Goal: Task Accomplishment & Management: Complete application form

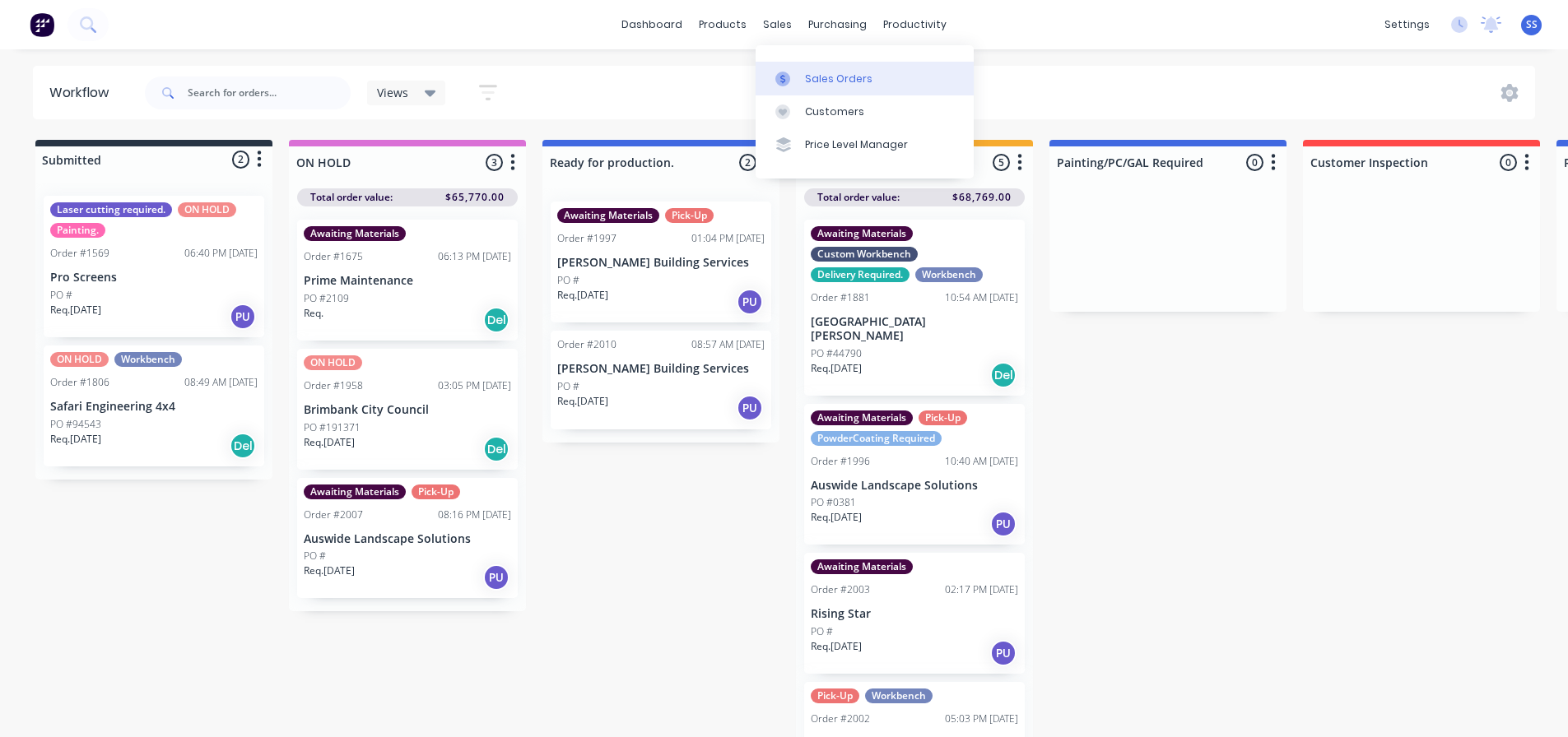
click at [806, 89] on link "Sales Orders" at bounding box center [864, 78] width 218 height 33
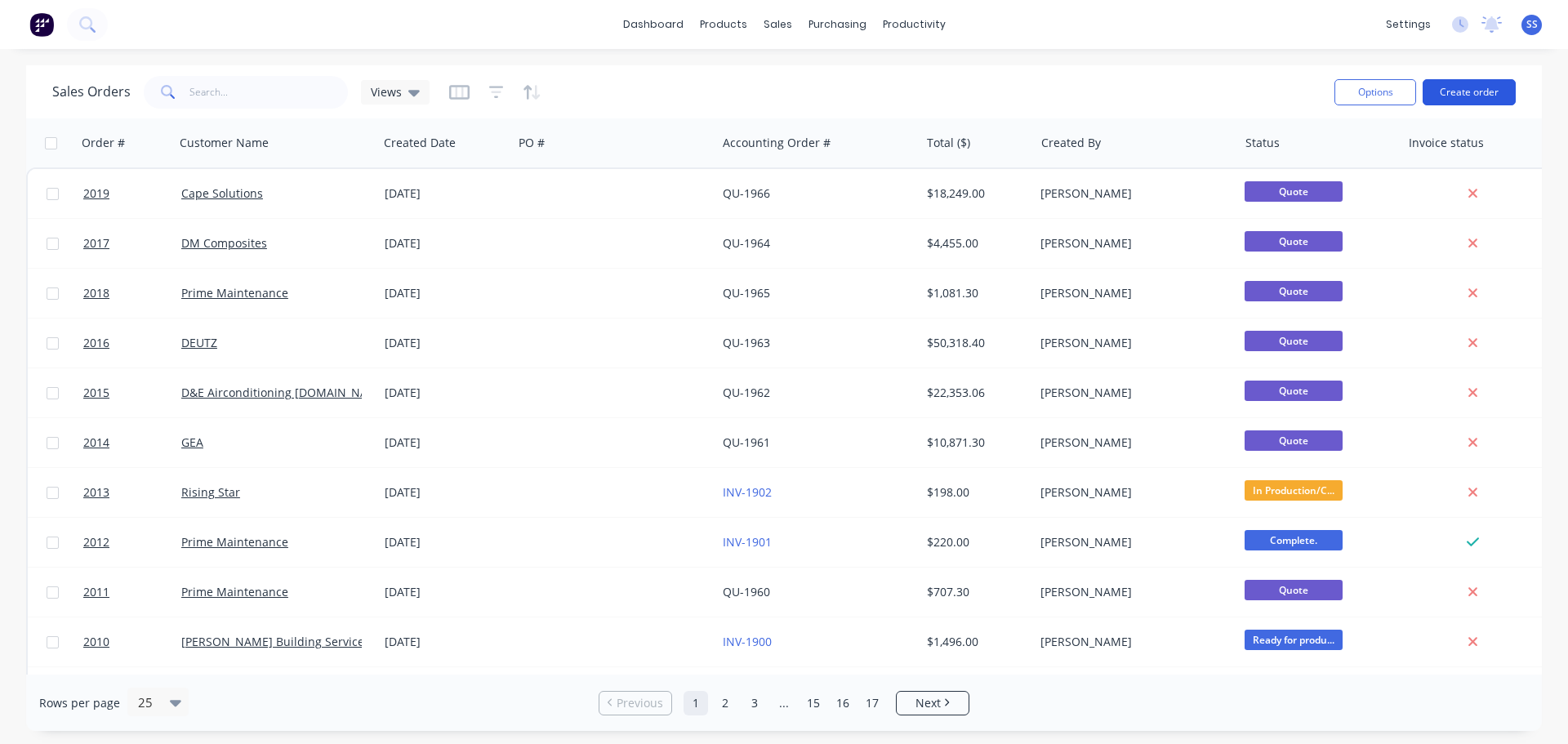
click at [1450, 97] on button "Create order" at bounding box center [1469, 92] width 93 height 26
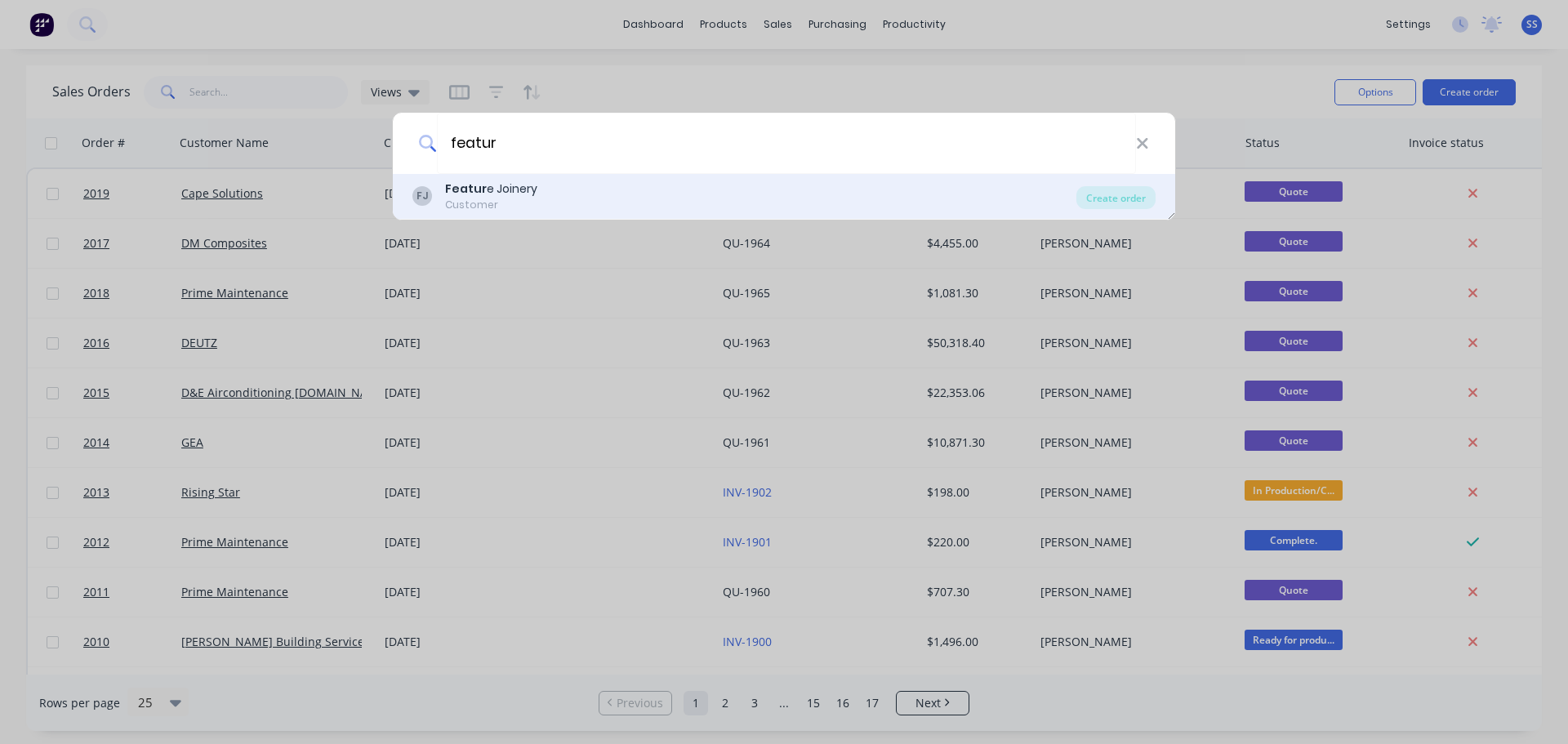
type input "featur"
click at [683, 188] on div "FJ Featur e Joinery Customer" at bounding box center [744, 195] width 664 height 32
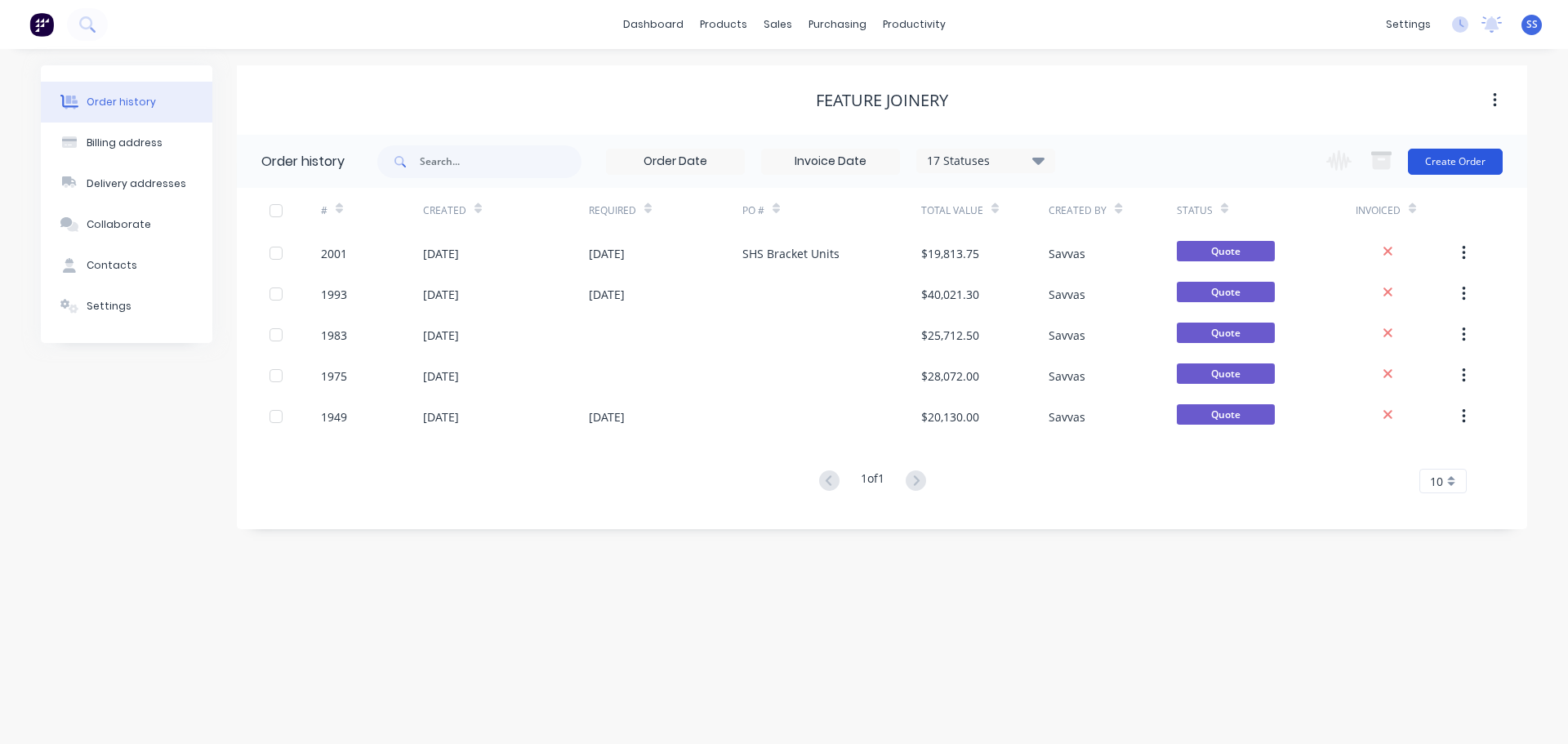
click at [1451, 151] on button "Create Order" at bounding box center [1455, 161] width 95 height 26
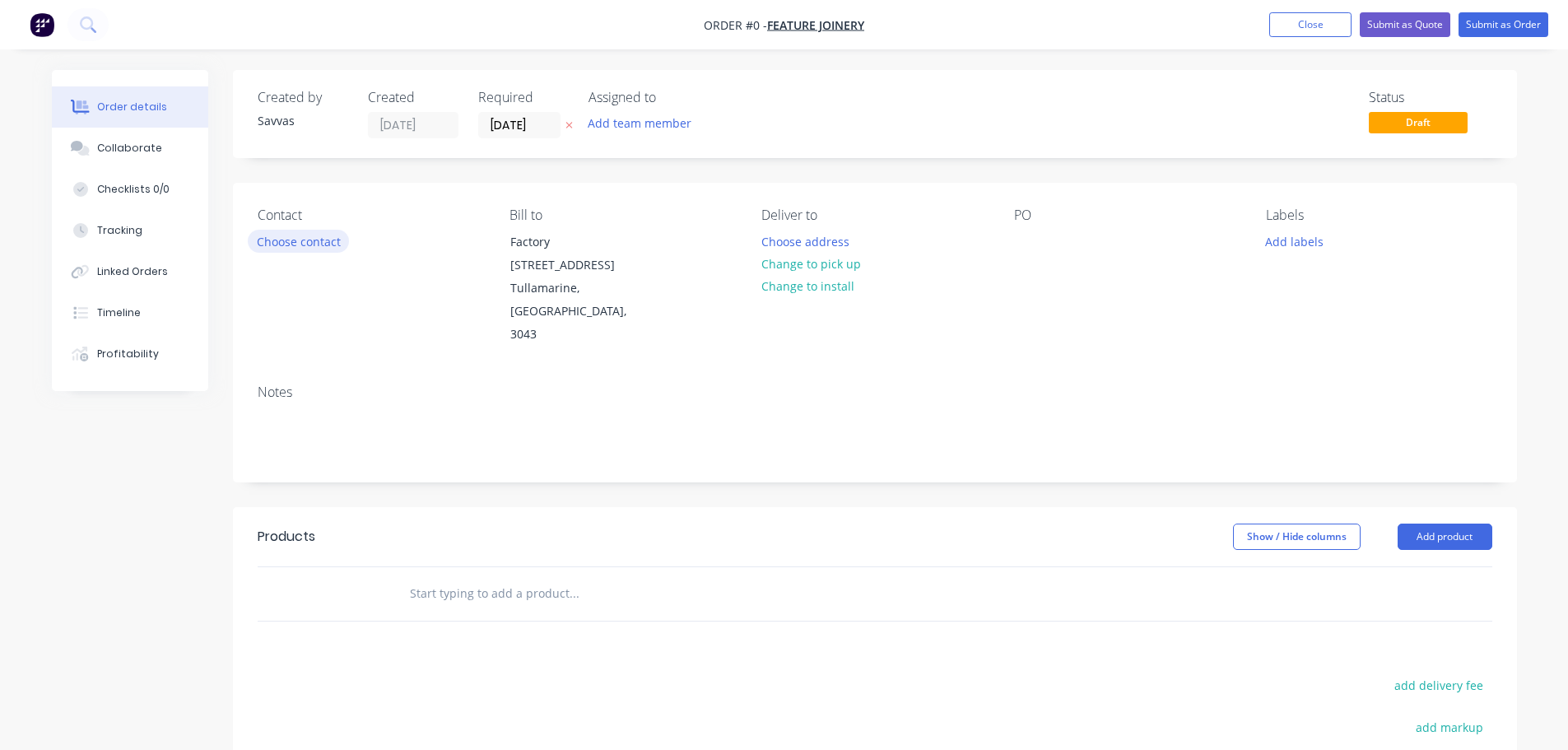
click at [325, 237] on button "Choose contact" at bounding box center [298, 241] width 101 height 22
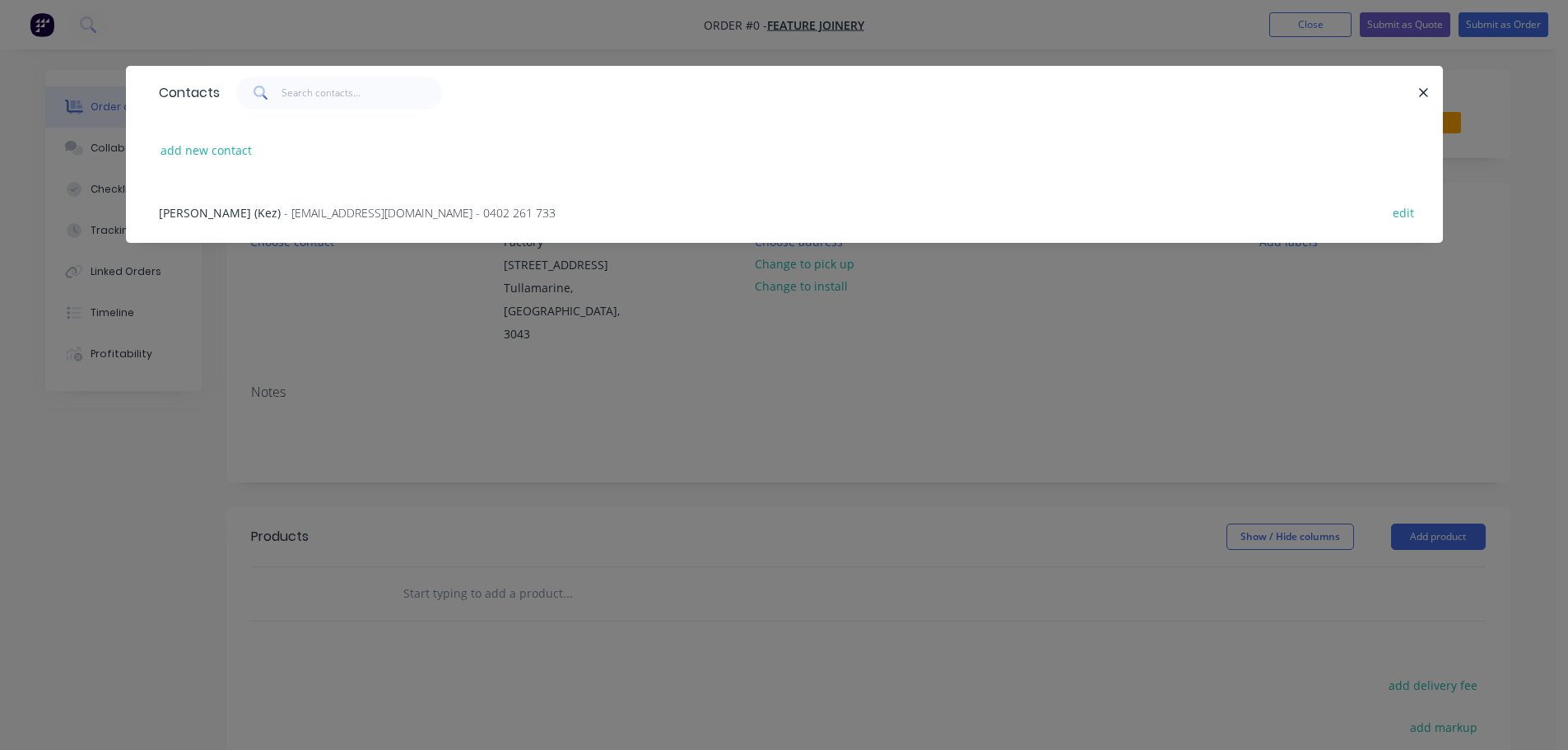
click at [324, 224] on div "[PERSON_NAME] (Kez) - [EMAIL_ADDRESS][DOMAIN_NAME] - 0402 261 733 edit" at bounding box center [784, 212] width 1268 height 62
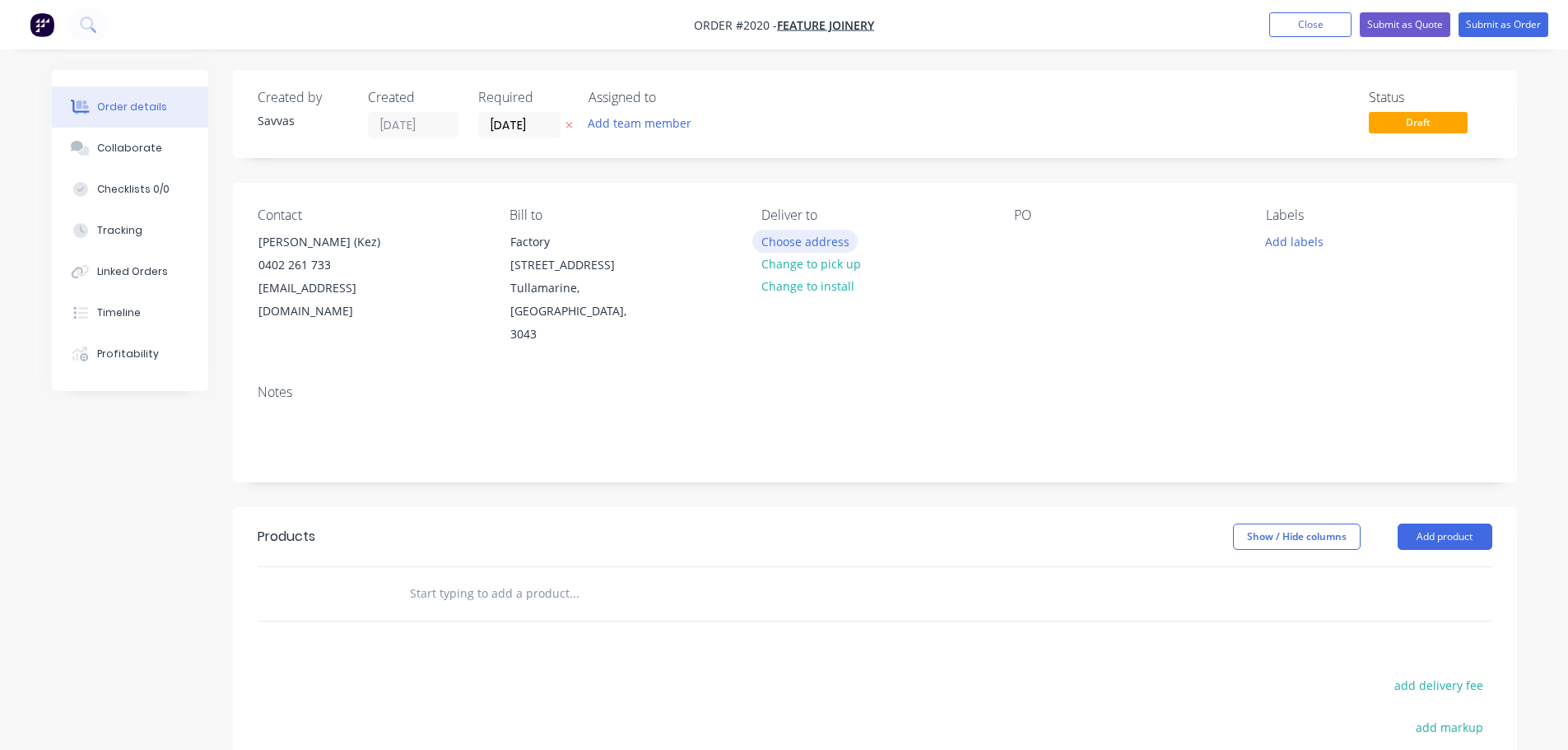
click at [834, 235] on button "Choose address" at bounding box center [805, 241] width 105 height 22
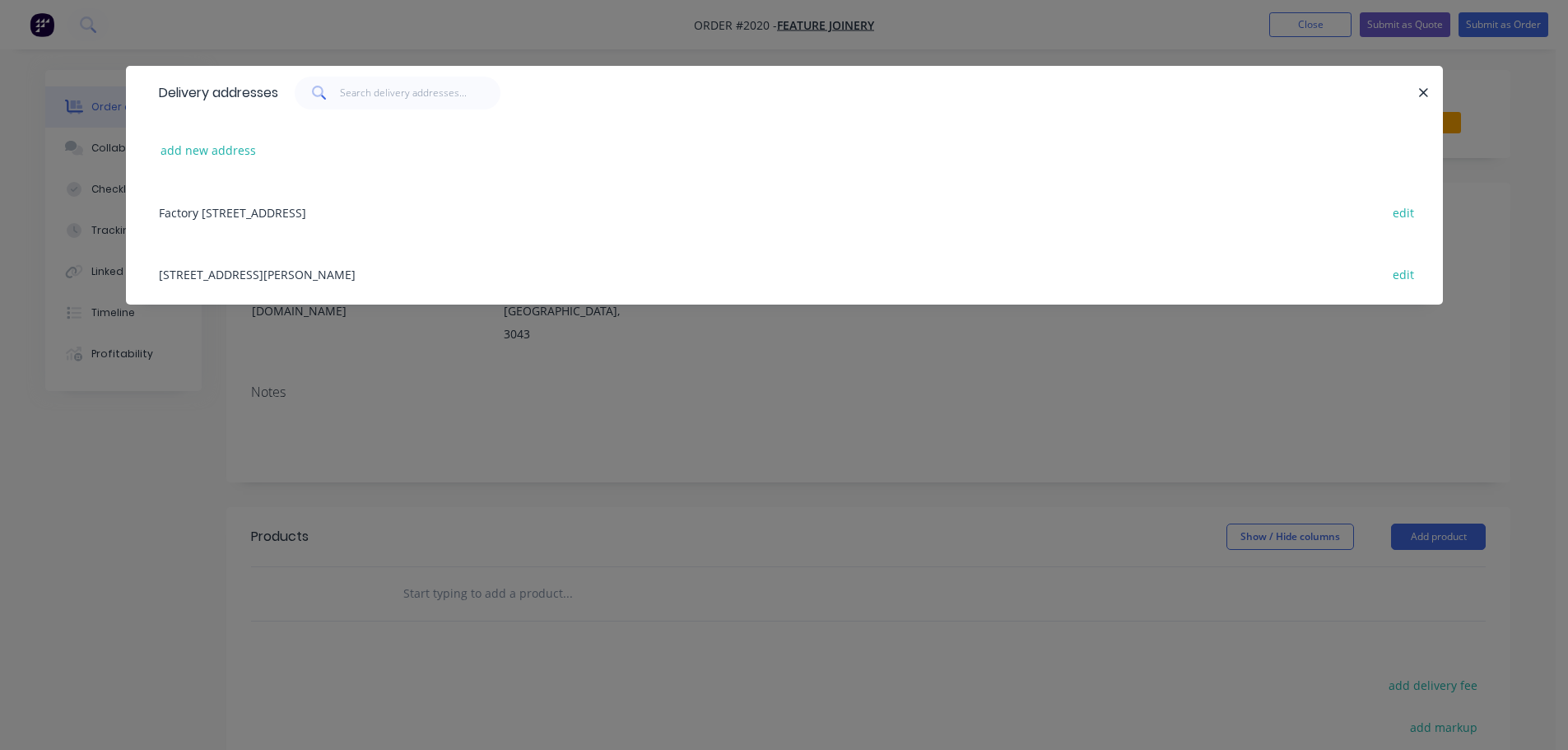
click at [509, 219] on div "Factory [STREET_ADDRESS] edit" at bounding box center [784, 212] width 1268 height 62
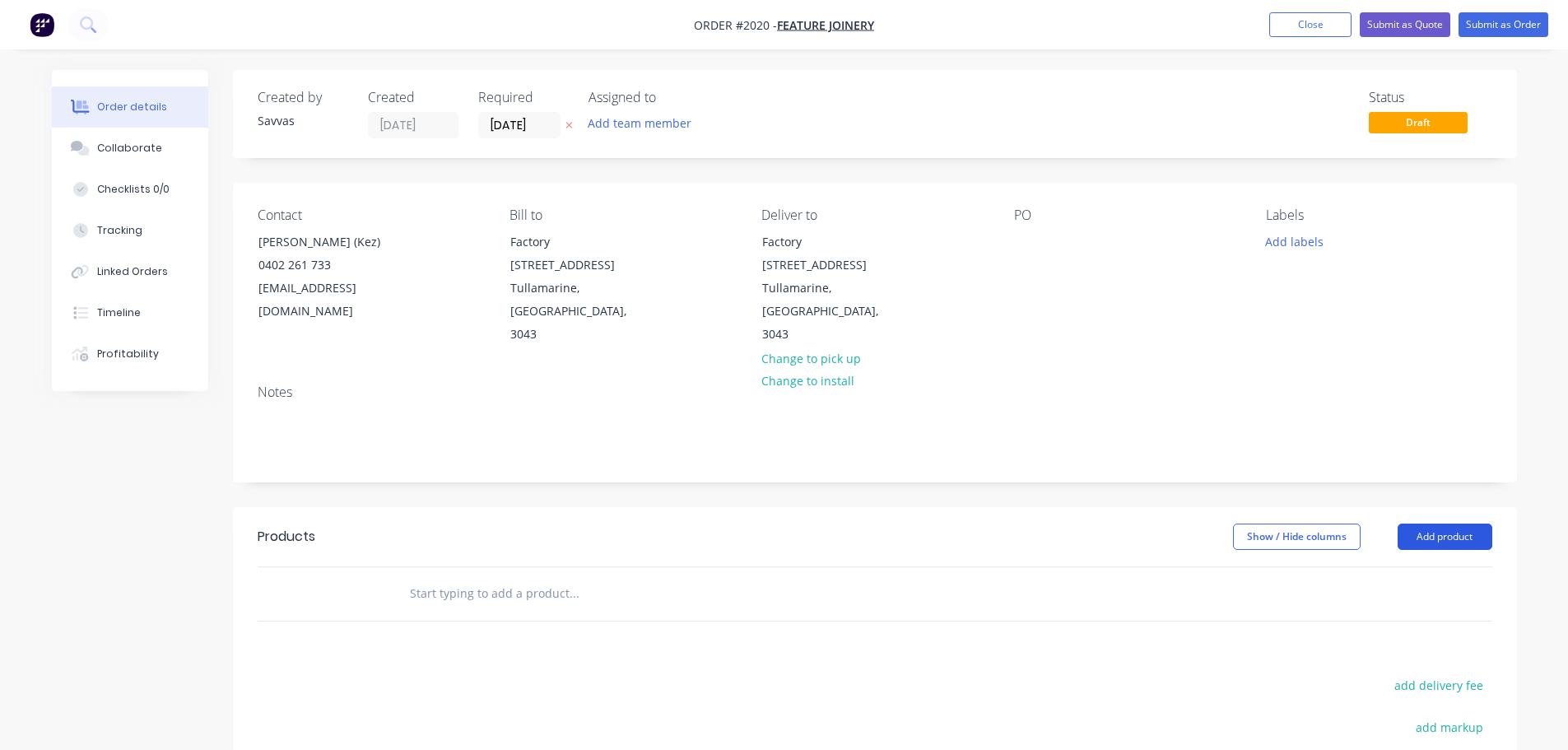
click at [1481, 524] on button "Add product" at bounding box center [1445, 537] width 95 height 27
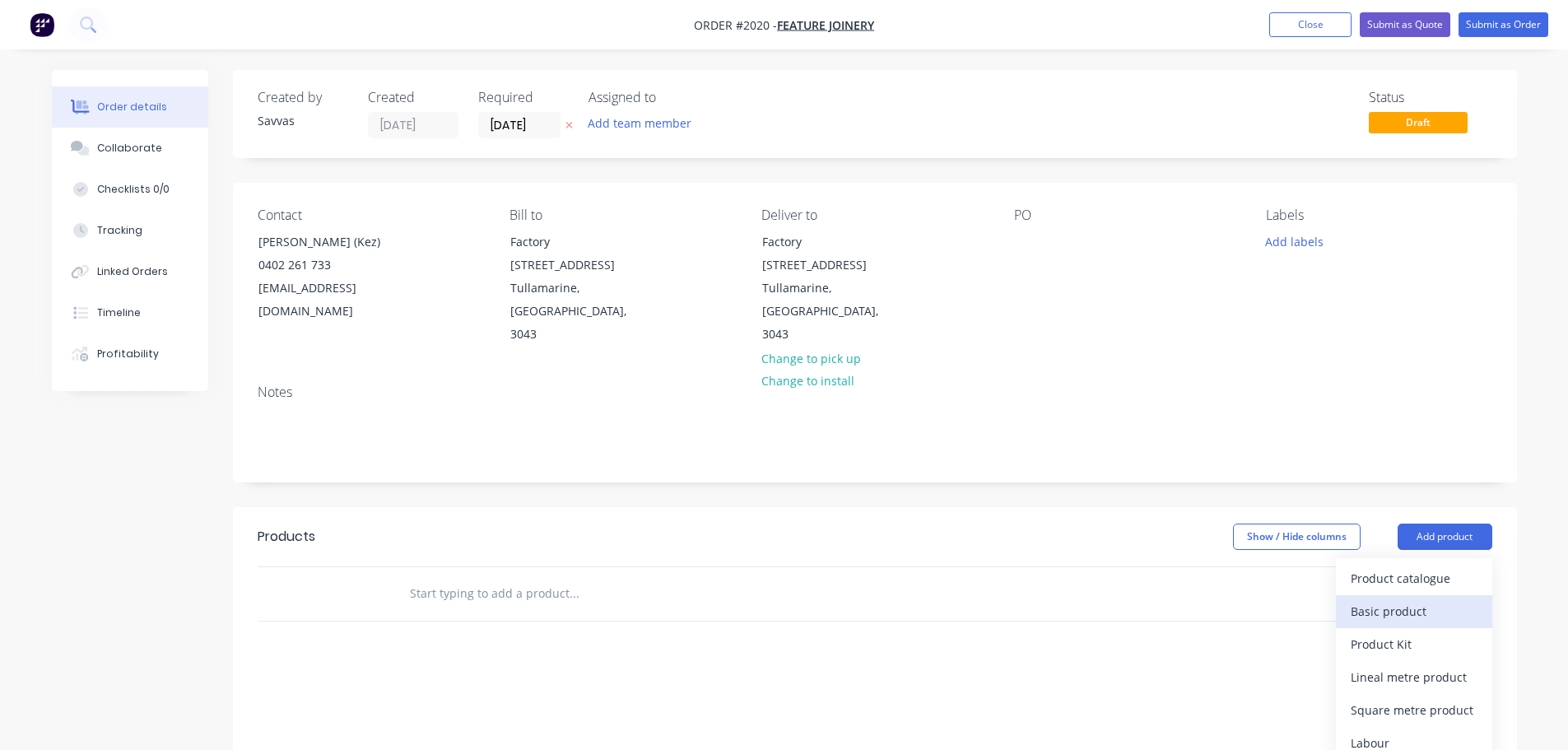
click at [1433, 599] on div "Basic product" at bounding box center [1413, 612] width 126 height 24
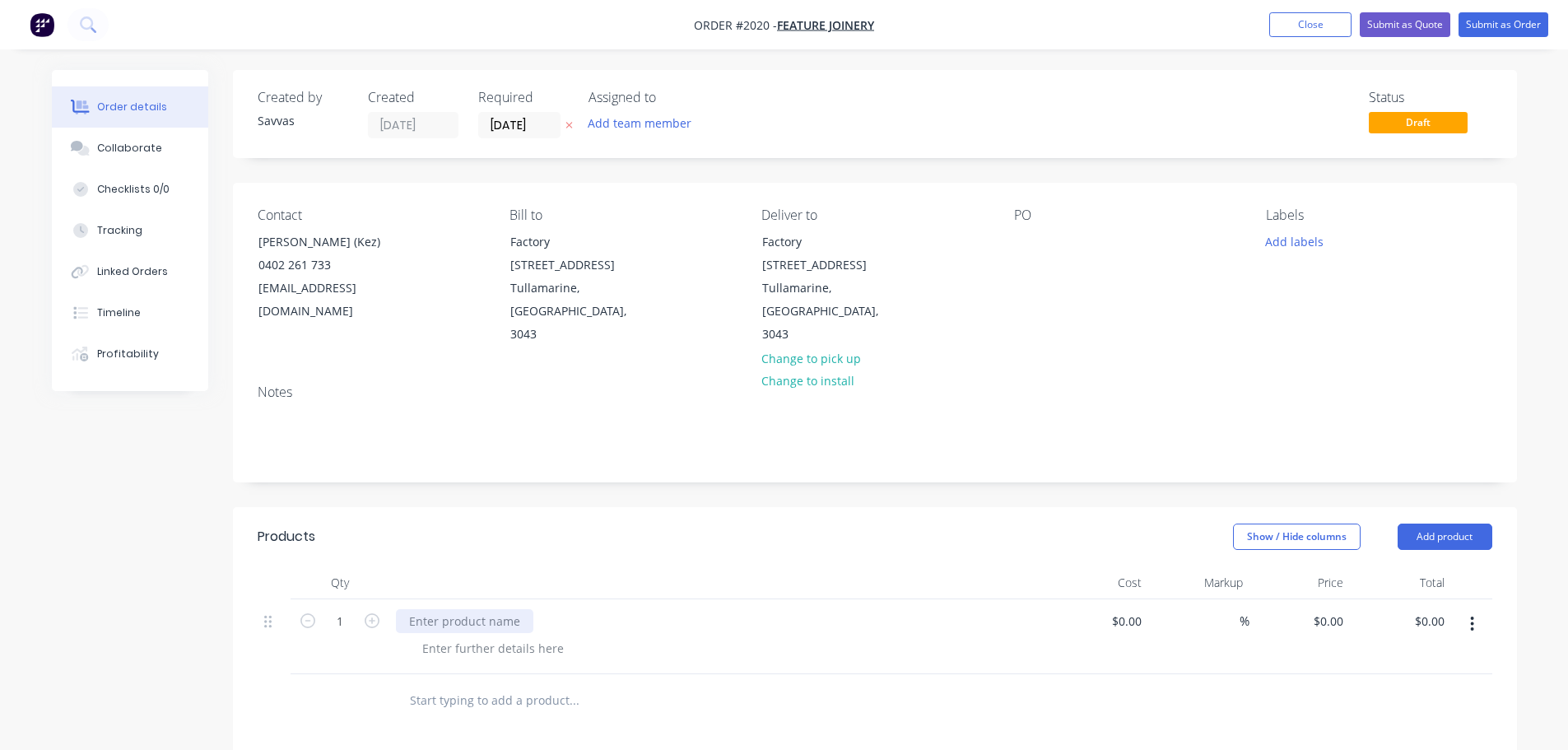
click at [494, 609] on div at bounding box center [464, 621] width 138 height 24
click at [497, 609] on div at bounding box center [464, 621] width 138 height 24
type input "$0.00"
click at [472, 636] on div at bounding box center [493, 649] width 168 height 24
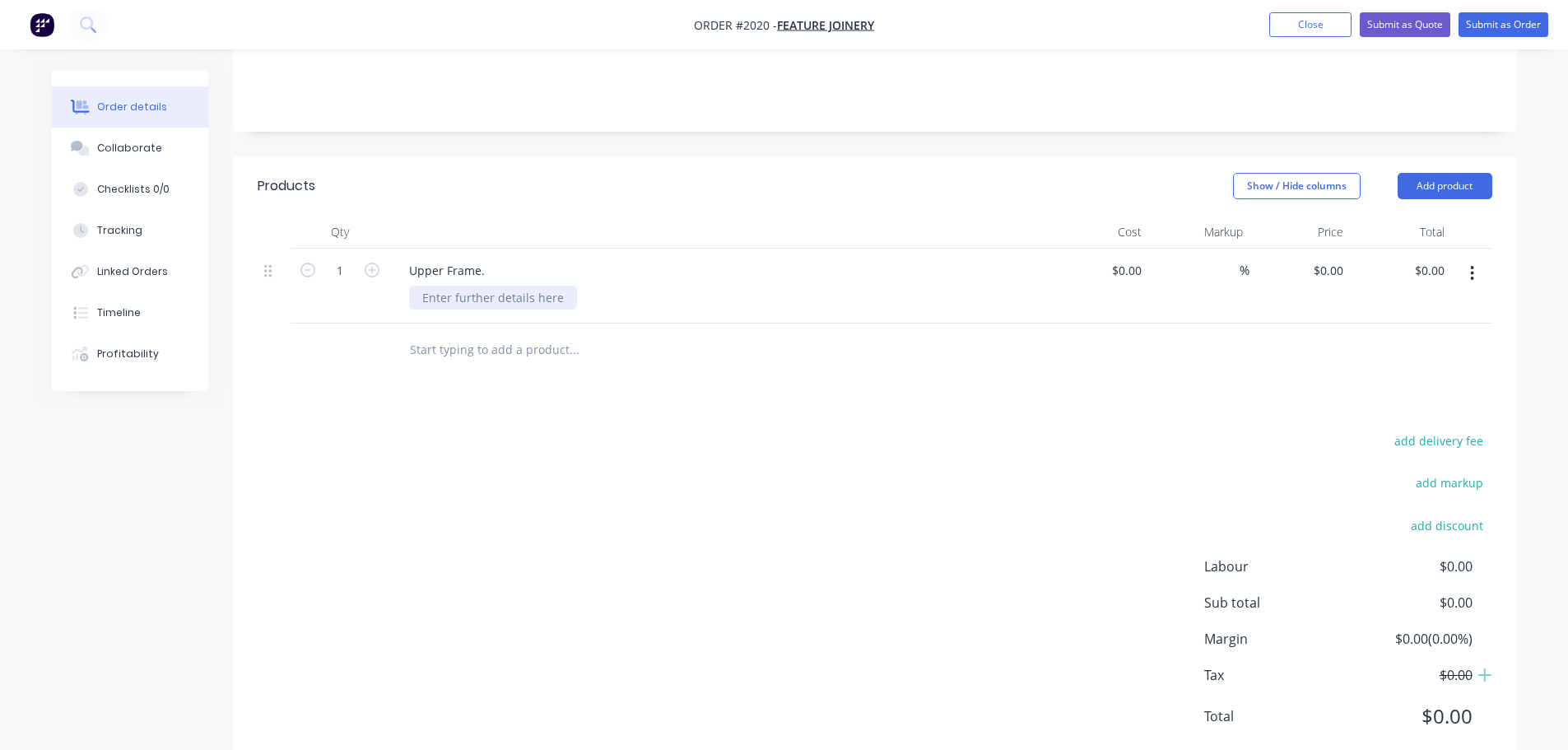
scroll to position [374, 0]
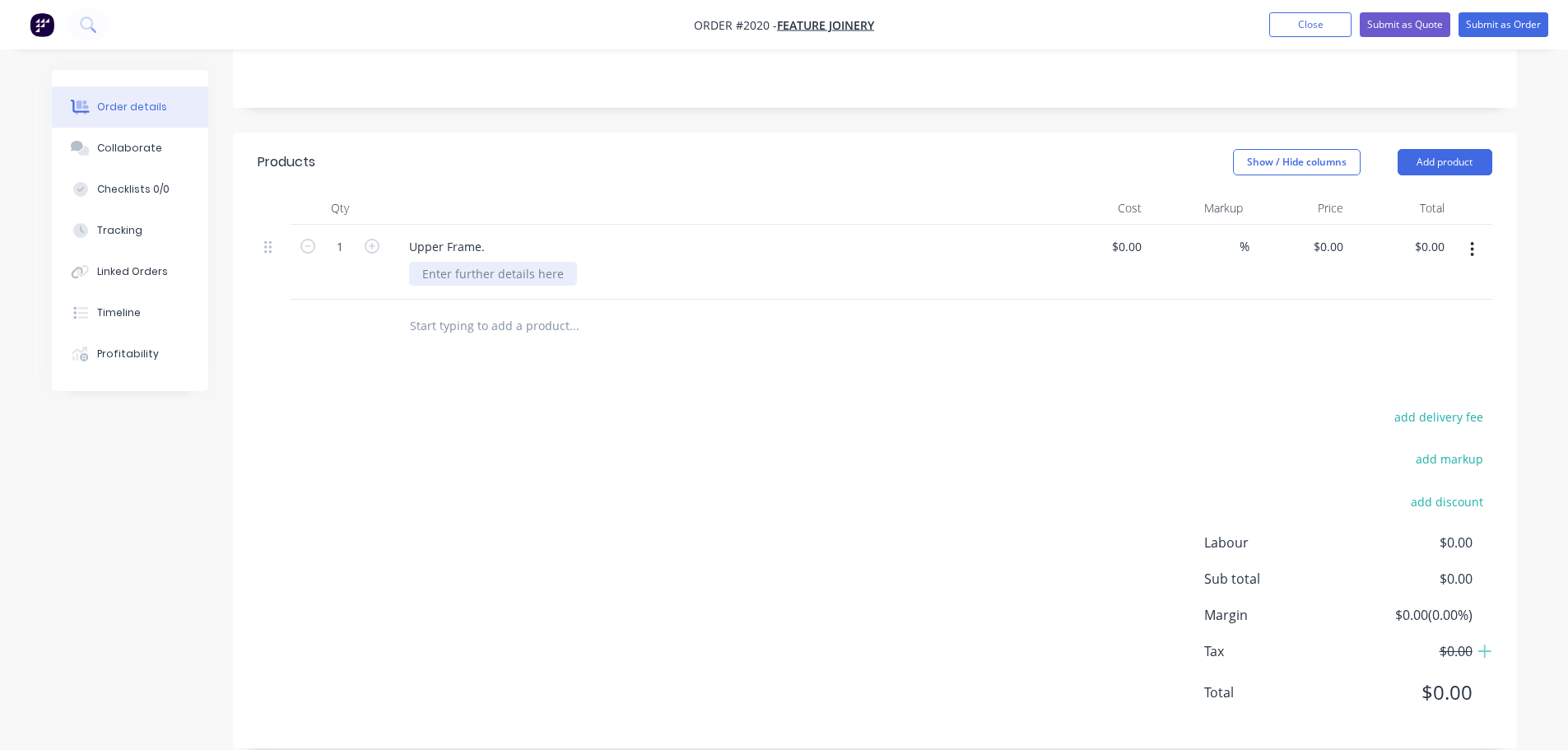
click at [454, 261] on div at bounding box center [493, 274] width 168 height 24
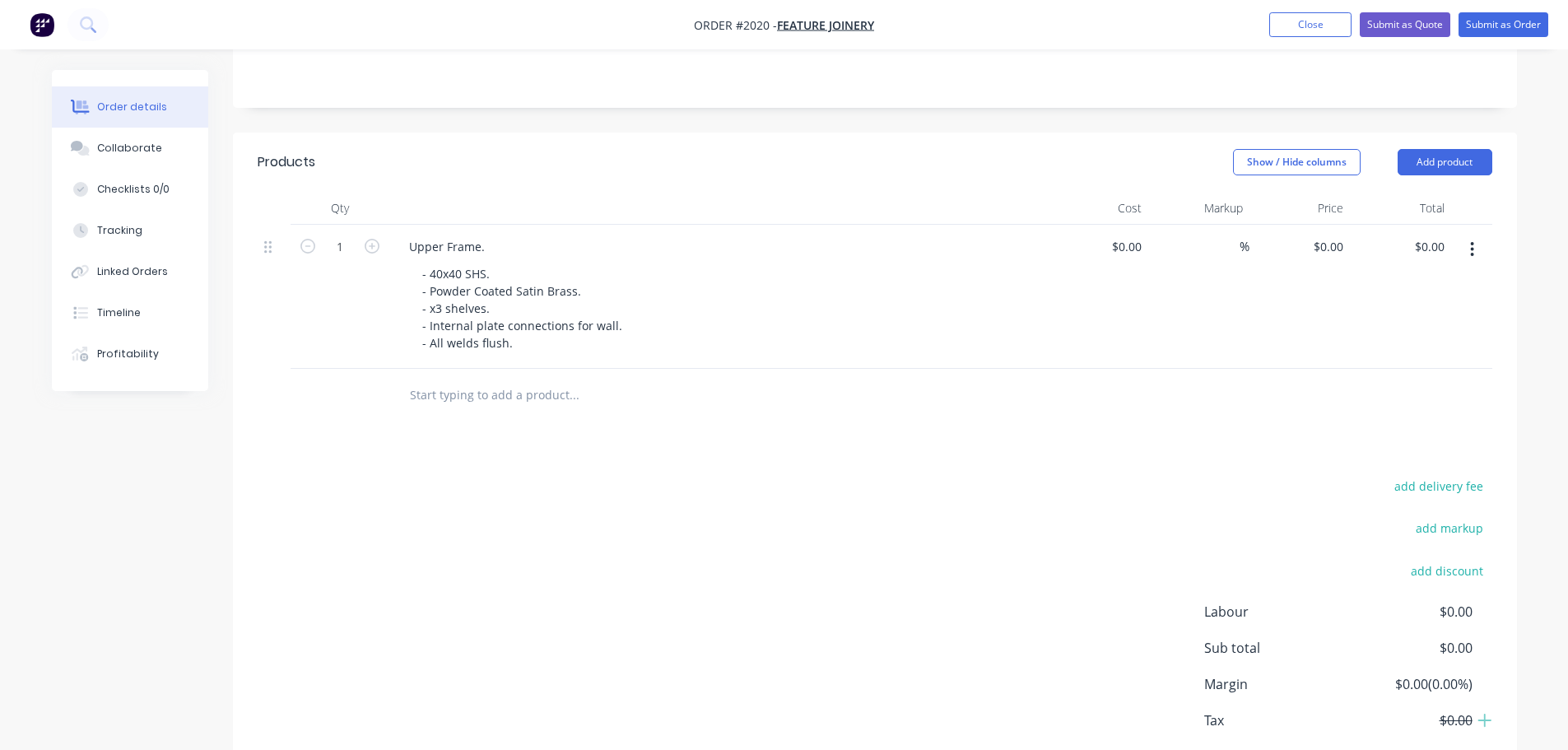
click at [379, 237] on button "button" at bounding box center [372, 245] width 22 height 17
type input "4"
click at [1336, 235] on input "0" at bounding box center [1331, 247] width 38 height 24
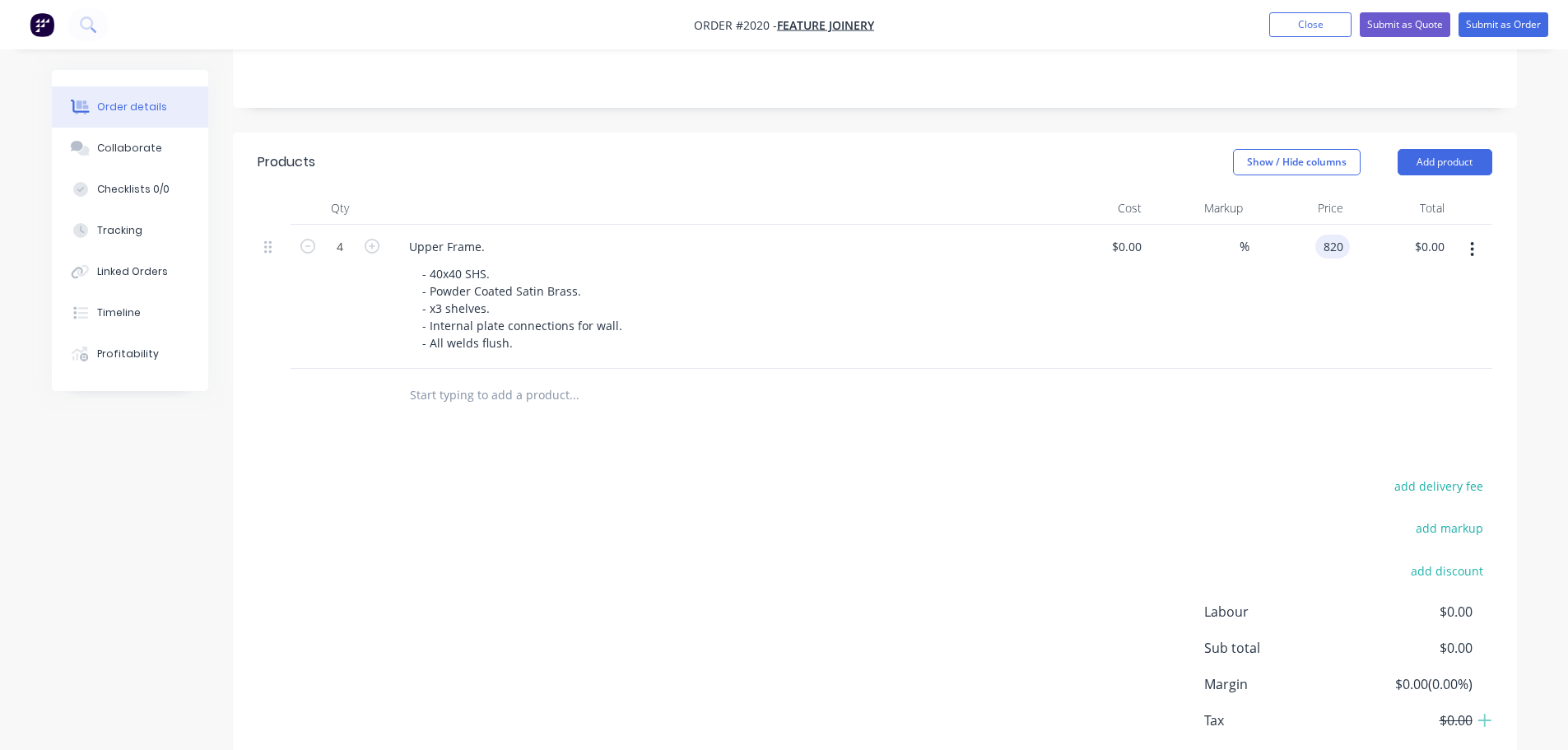
type input "$820.00"
type input "$3,280.00"
click at [1137, 149] on div "Show / Hide columns Add product" at bounding box center [1005, 162] width 972 height 27
click at [1425, 149] on button "Add product" at bounding box center [1445, 162] width 95 height 27
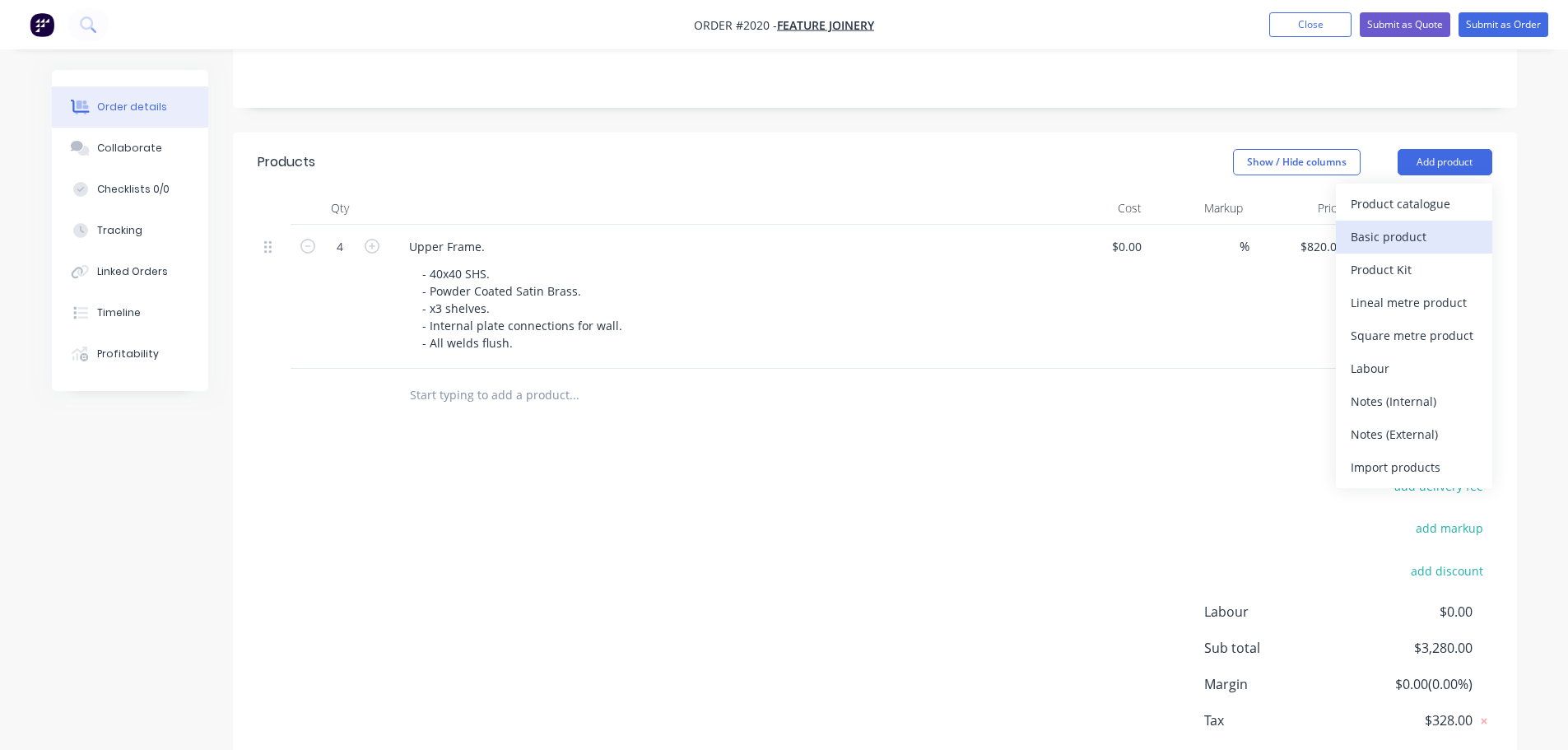
click at [1402, 224] on div "Basic product" at bounding box center [1413, 237] width 126 height 24
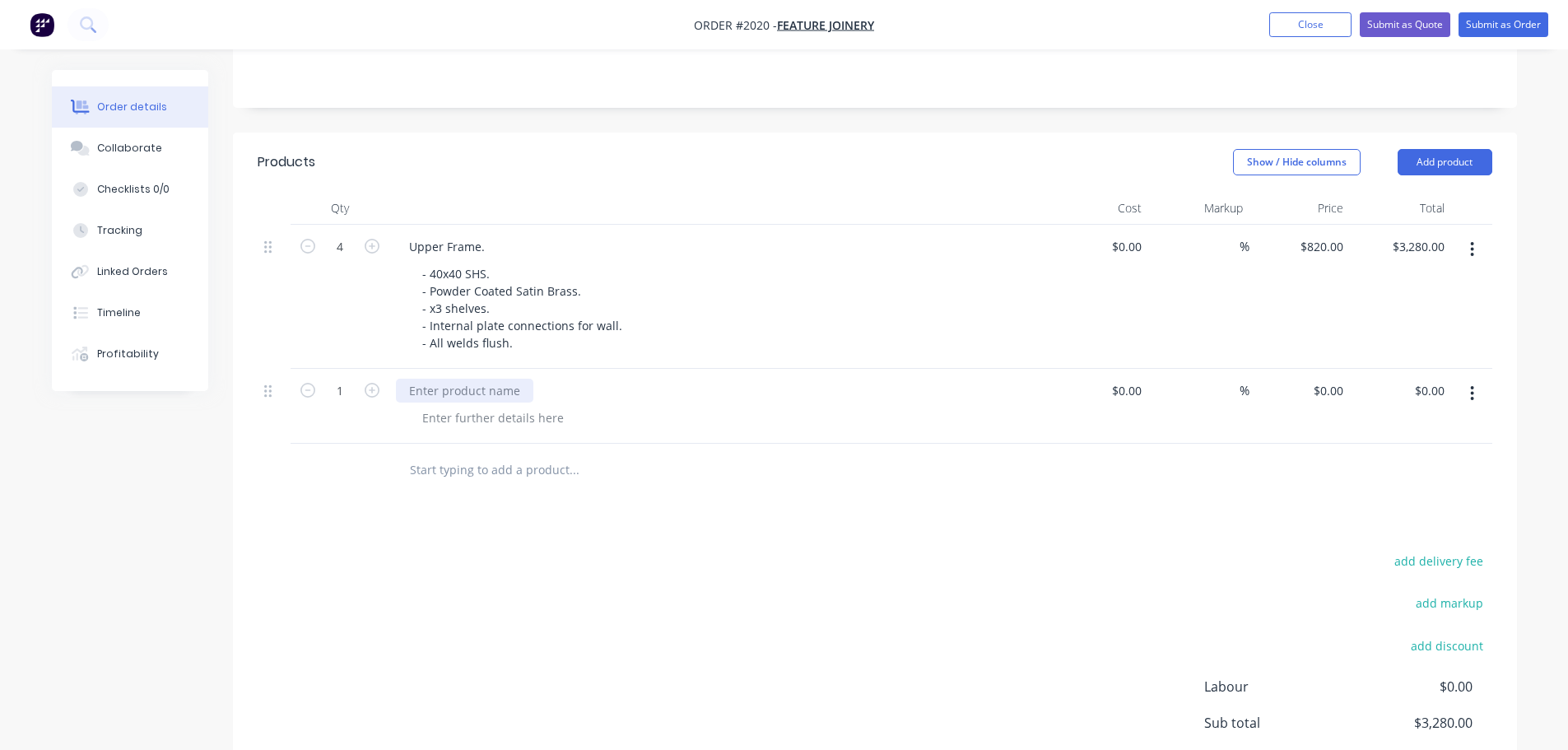
click at [447, 378] on div at bounding box center [464, 390] width 138 height 24
click at [452, 406] on div at bounding box center [493, 418] width 168 height 24
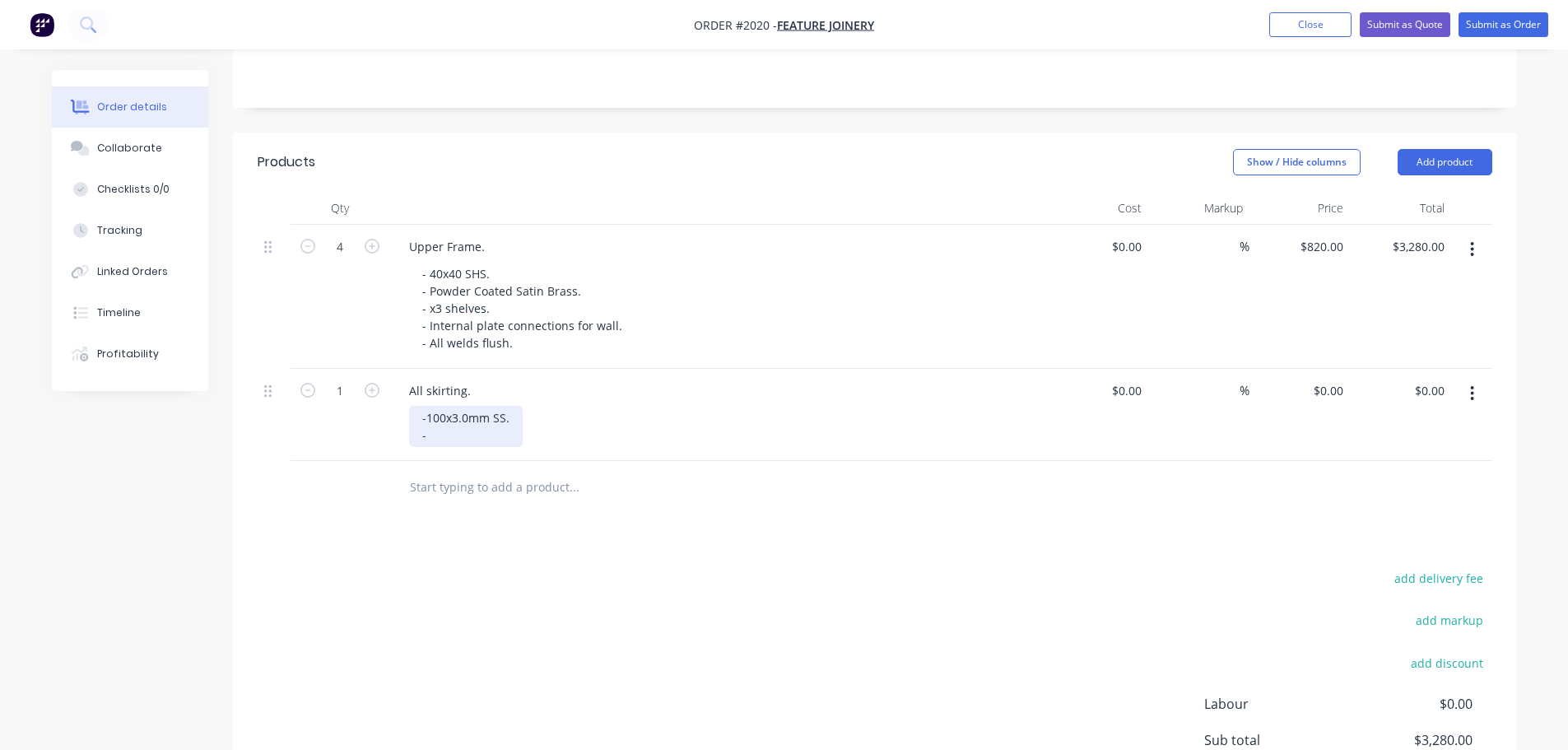
click at [431, 406] on div "-100x3.0mm SS. -" at bounding box center [466, 427] width 114 height 41
click at [427, 406] on div "-100x3.0mm SS. -" at bounding box center [466, 427] width 114 height 41
click at [487, 416] on div "- 100x3.0mm SS. -" at bounding box center [468, 427] width 117 height 41
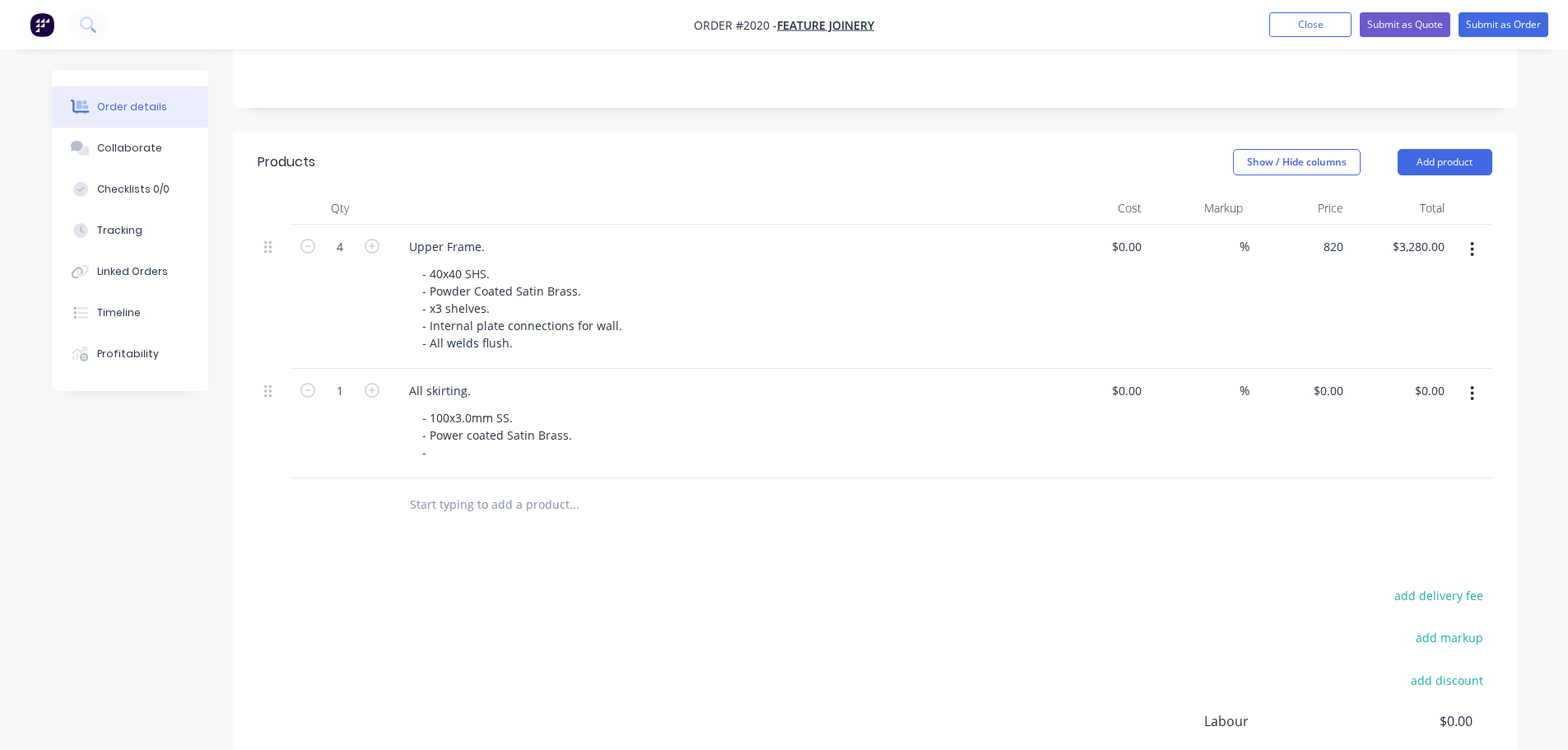
click at [1312, 224] on div "820 $820.00" at bounding box center [1301, 296] width 101 height 144
click at [1326, 235] on input "820" at bounding box center [1336, 247] width 28 height 24
type input "$850.00"
type input "$3,400.00"
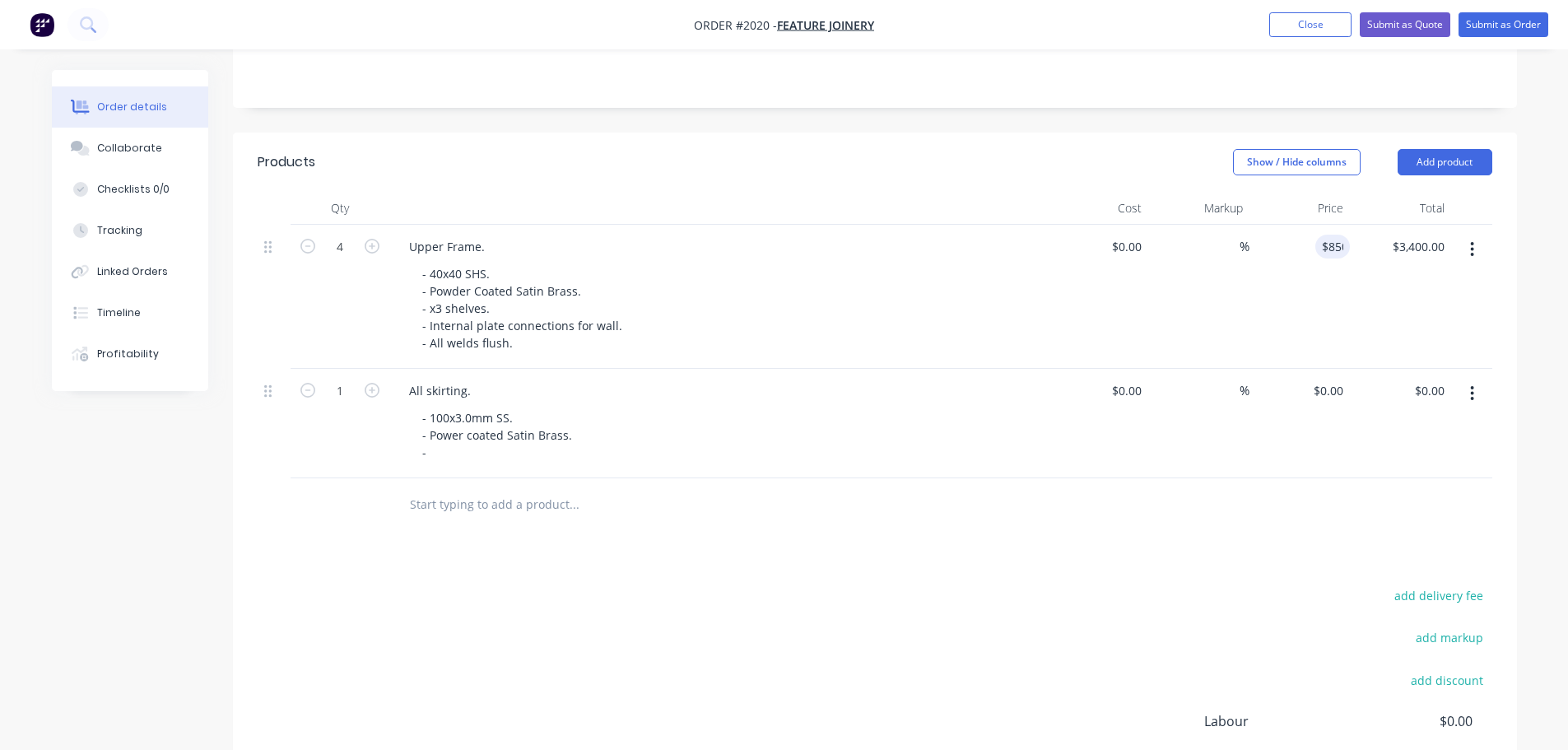
click at [1090, 500] on div at bounding box center [874, 505] width 1234 height 53
click at [494, 439] on div "- 100x3.0mm SS. - Power coated Satin Brass. -" at bounding box center [499, 435] width 180 height 58
click at [489, 406] on div "- 100x3.0mm SS. - Power coated Satin Brass. -" at bounding box center [499, 435] width 180 height 58
click at [1332, 378] on input "0" at bounding box center [1331, 390] width 38 height 24
type input "$12,562.00"
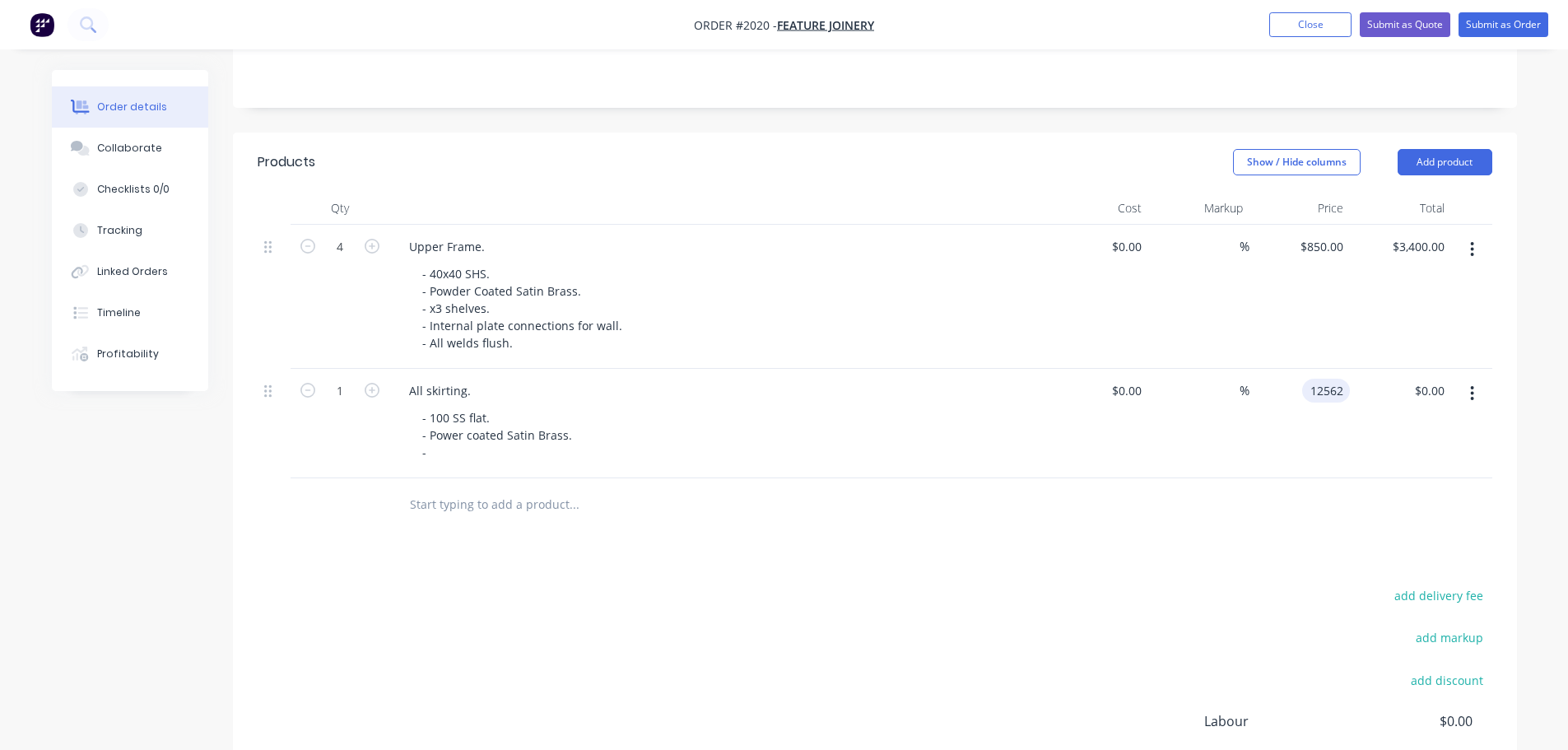
type input "$12,562.00"
click at [1097, 499] on div at bounding box center [874, 505] width 1234 height 53
click at [446, 432] on div "- 100 SS flat. - Power coated Satin Brass. -" at bounding box center [499, 435] width 180 height 58
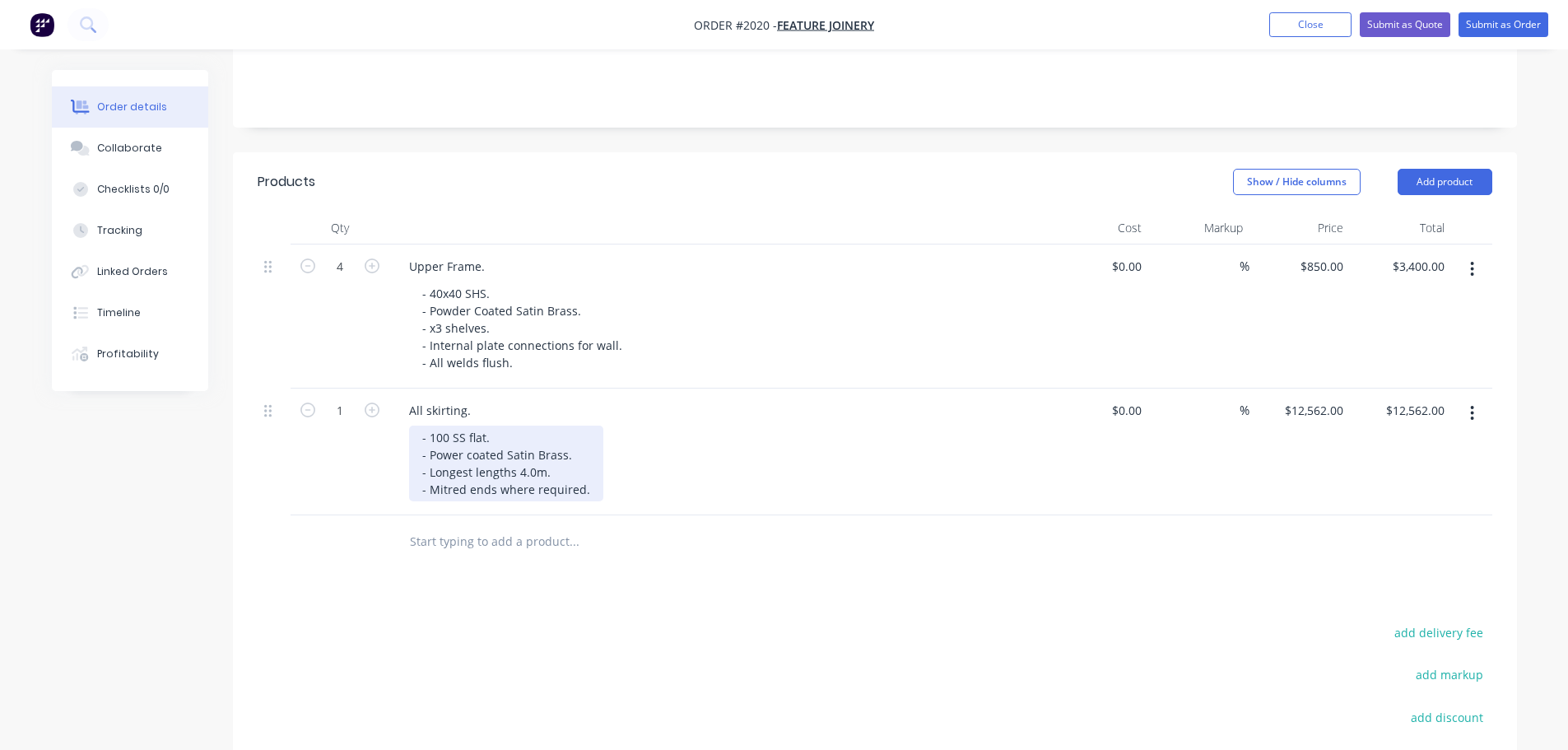
scroll to position [323, 0]
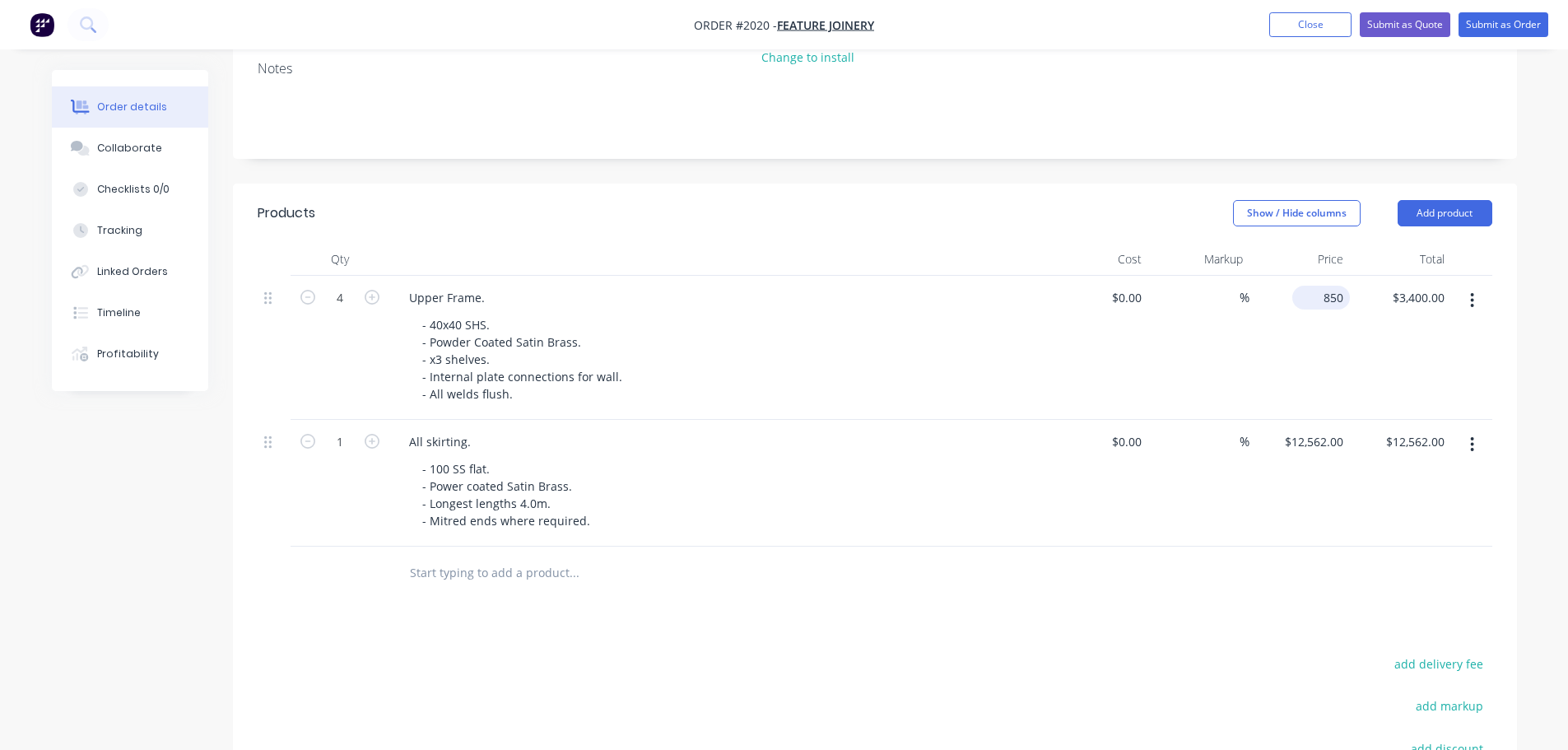
click at [1326, 286] on input "850" at bounding box center [1324, 298] width 51 height 24
type input "5"
type input "$890.00"
type input "$3,560.00"
click at [935, 183] on header "Products Show / Hide columns Add product" at bounding box center [875, 212] width 1284 height 59
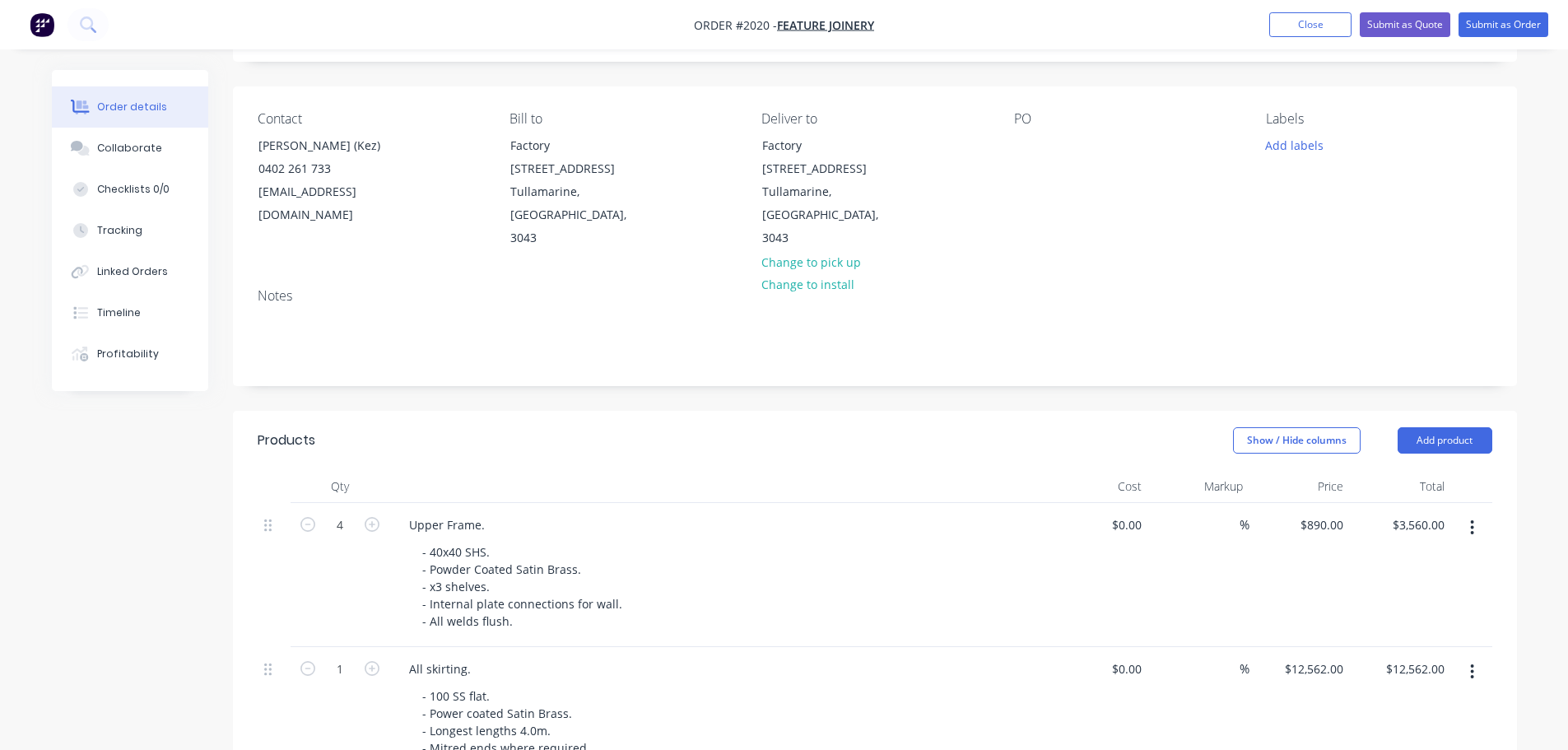
scroll to position [83, 0]
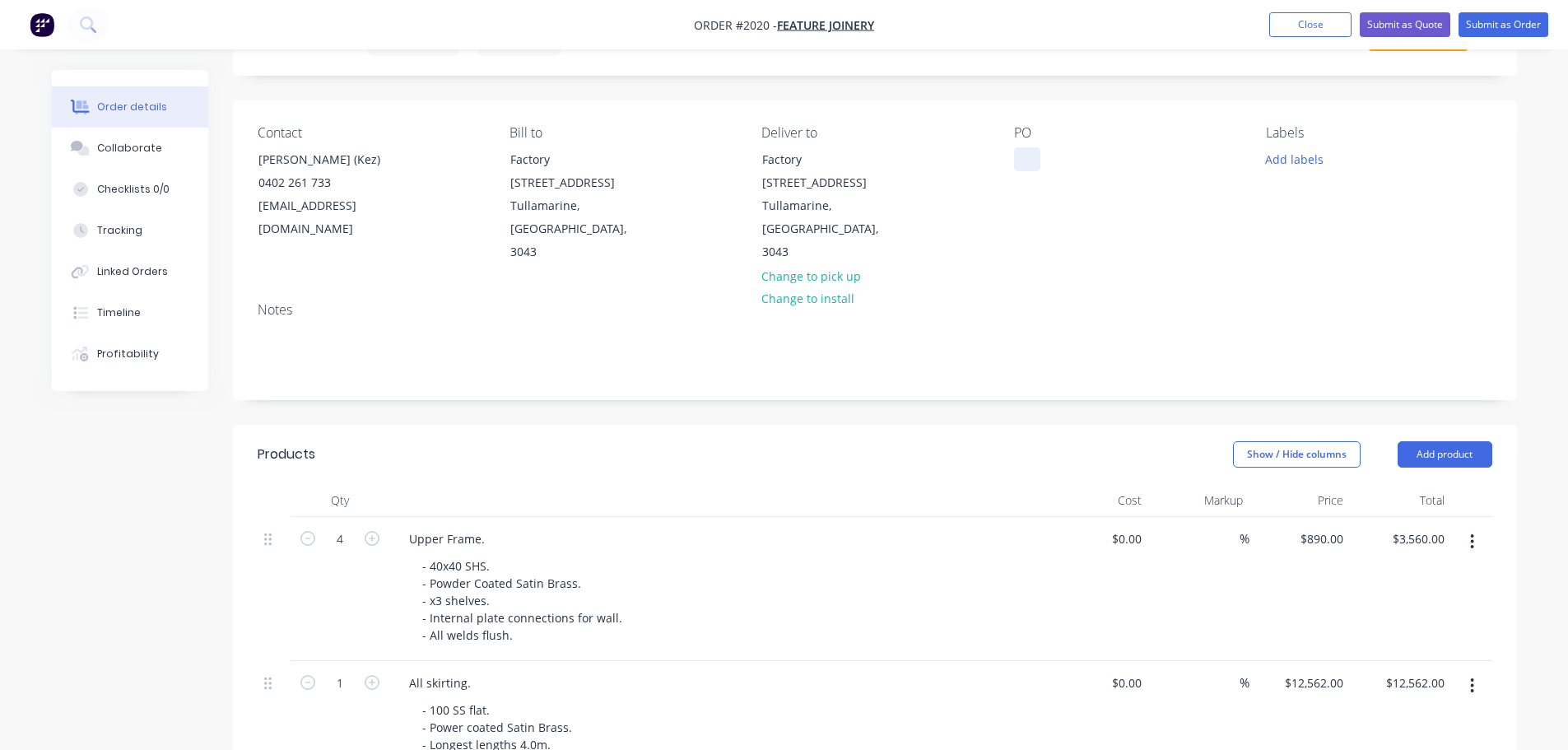
click at [1037, 150] on div at bounding box center [1027, 159] width 27 height 24
click at [785, 444] on div "Show / Hide columns Add product" at bounding box center [1005, 454] width 972 height 27
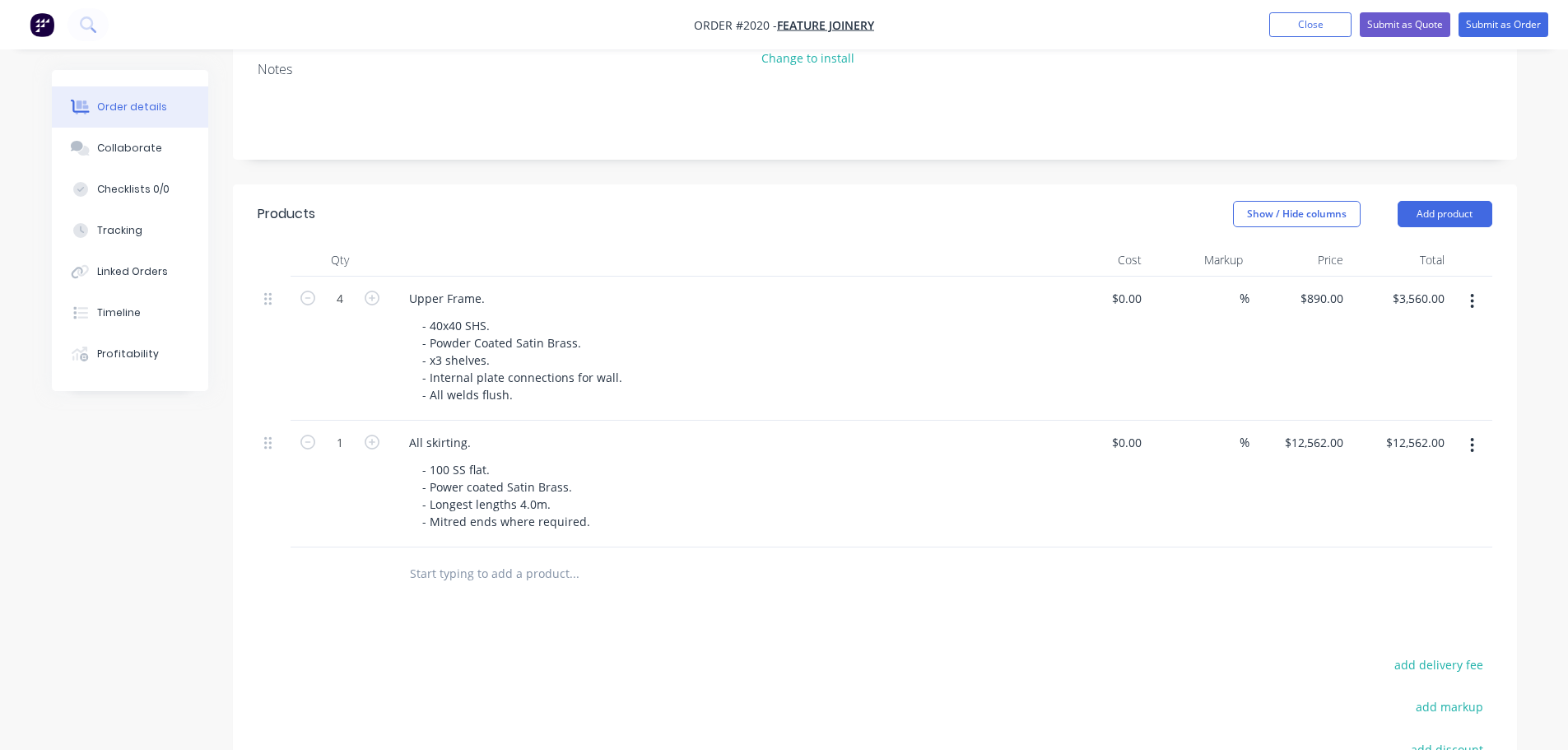
scroll to position [570, 0]
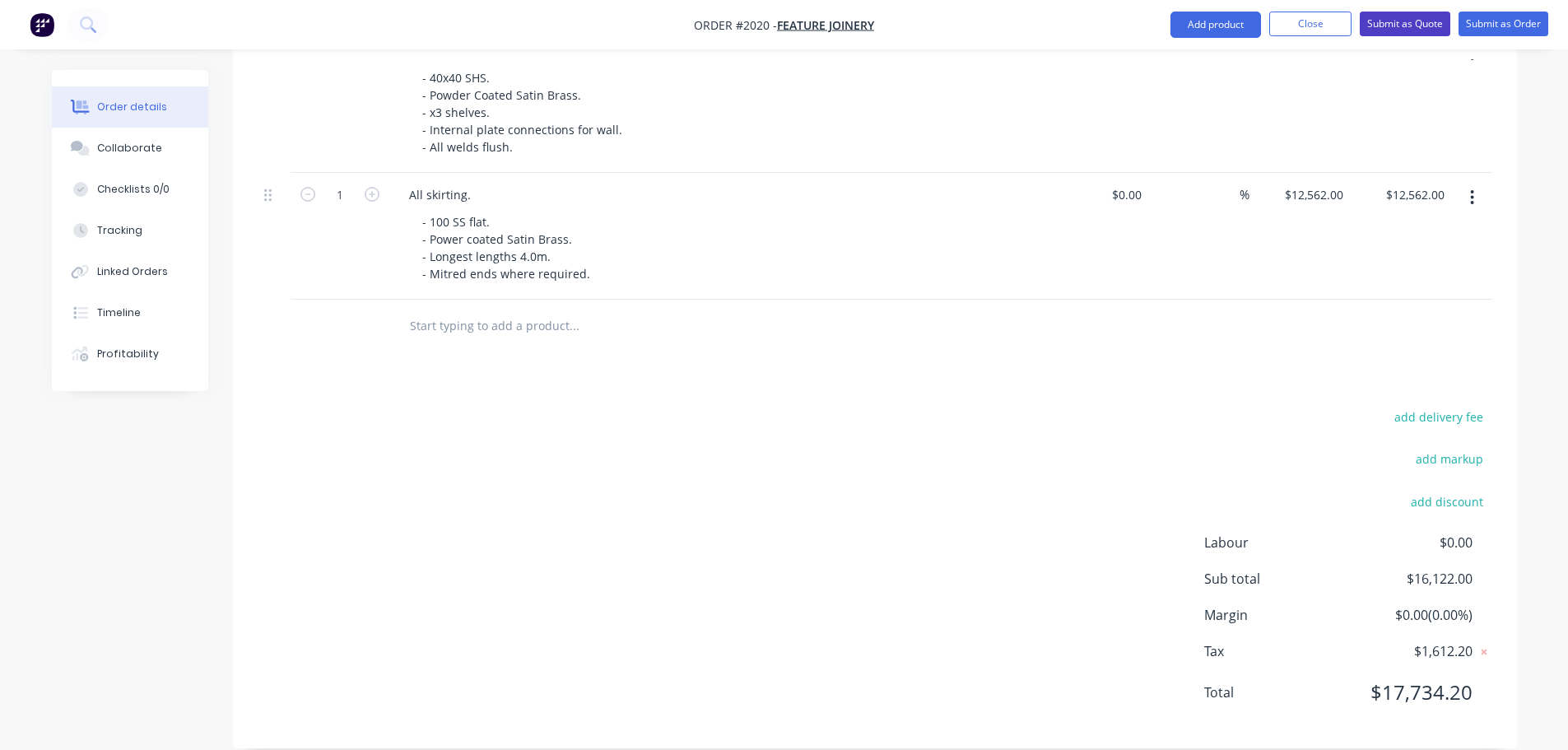
click at [1393, 31] on button "Submit as Quote" at bounding box center [1405, 23] width 90 height 25
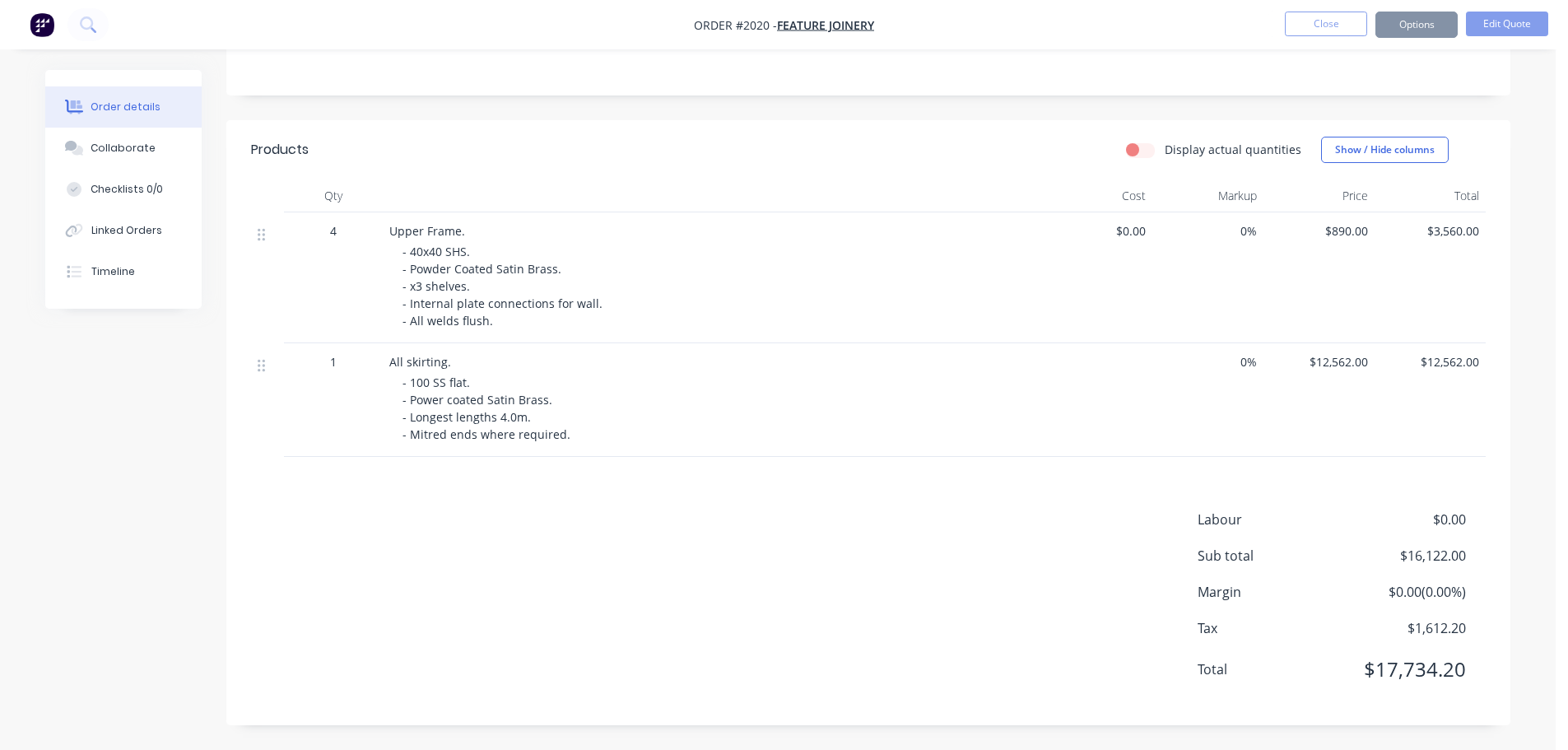
scroll to position [0, 0]
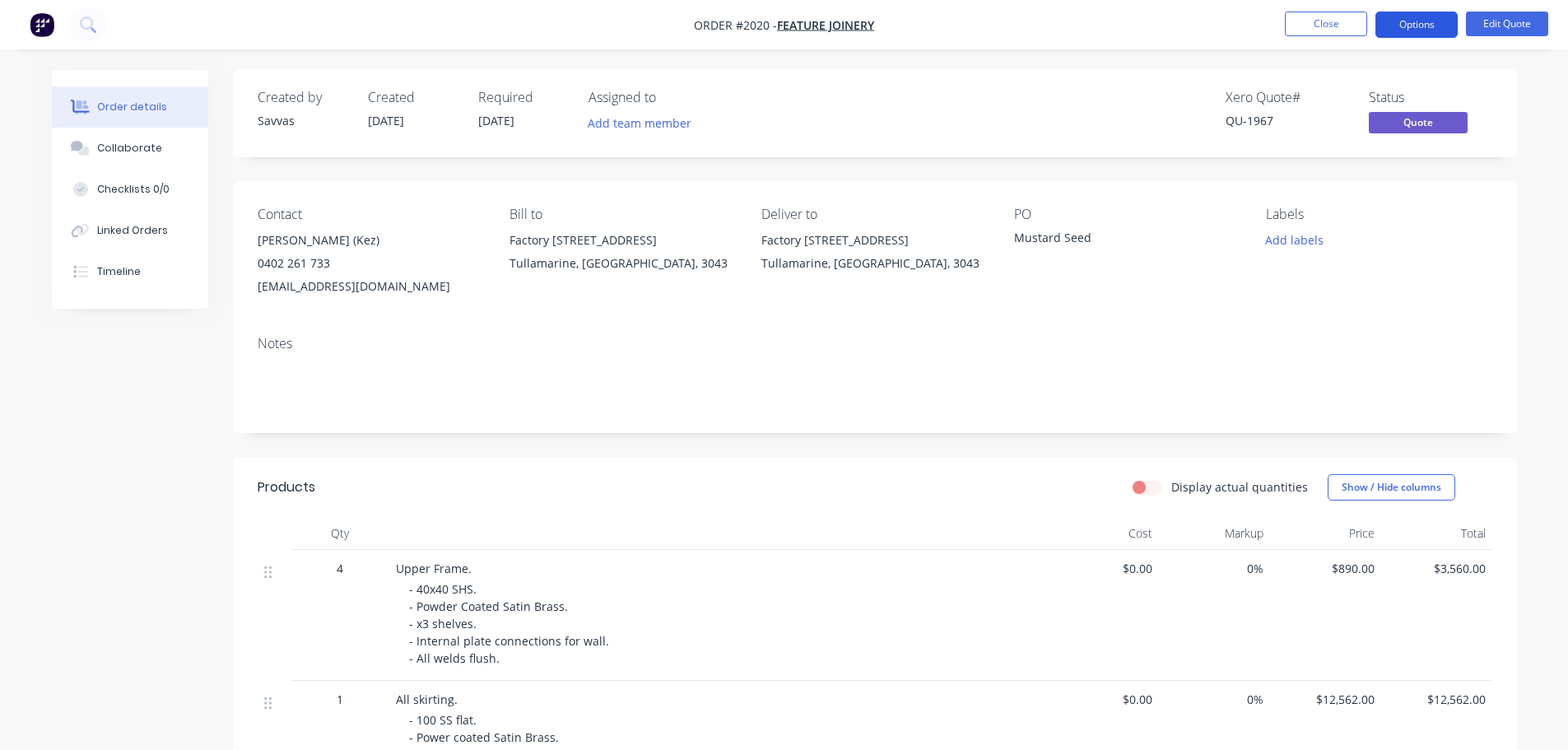
click at [1414, 32] on button "Options" at bounding box center [1417, 24] width 83 height 27
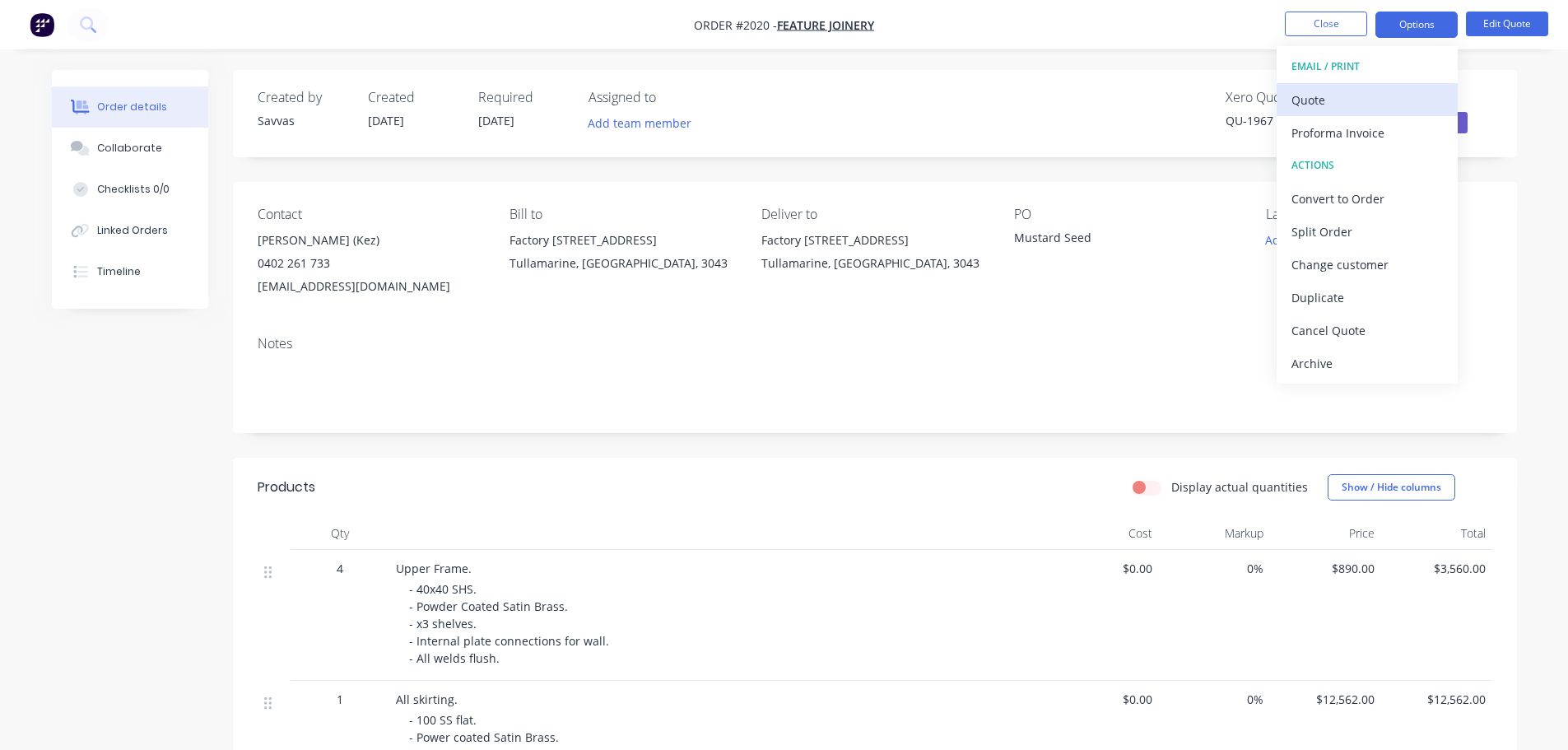
click at [1380, 91] on div "Quote" at bounding box center [1367, 100] width 151 height 24
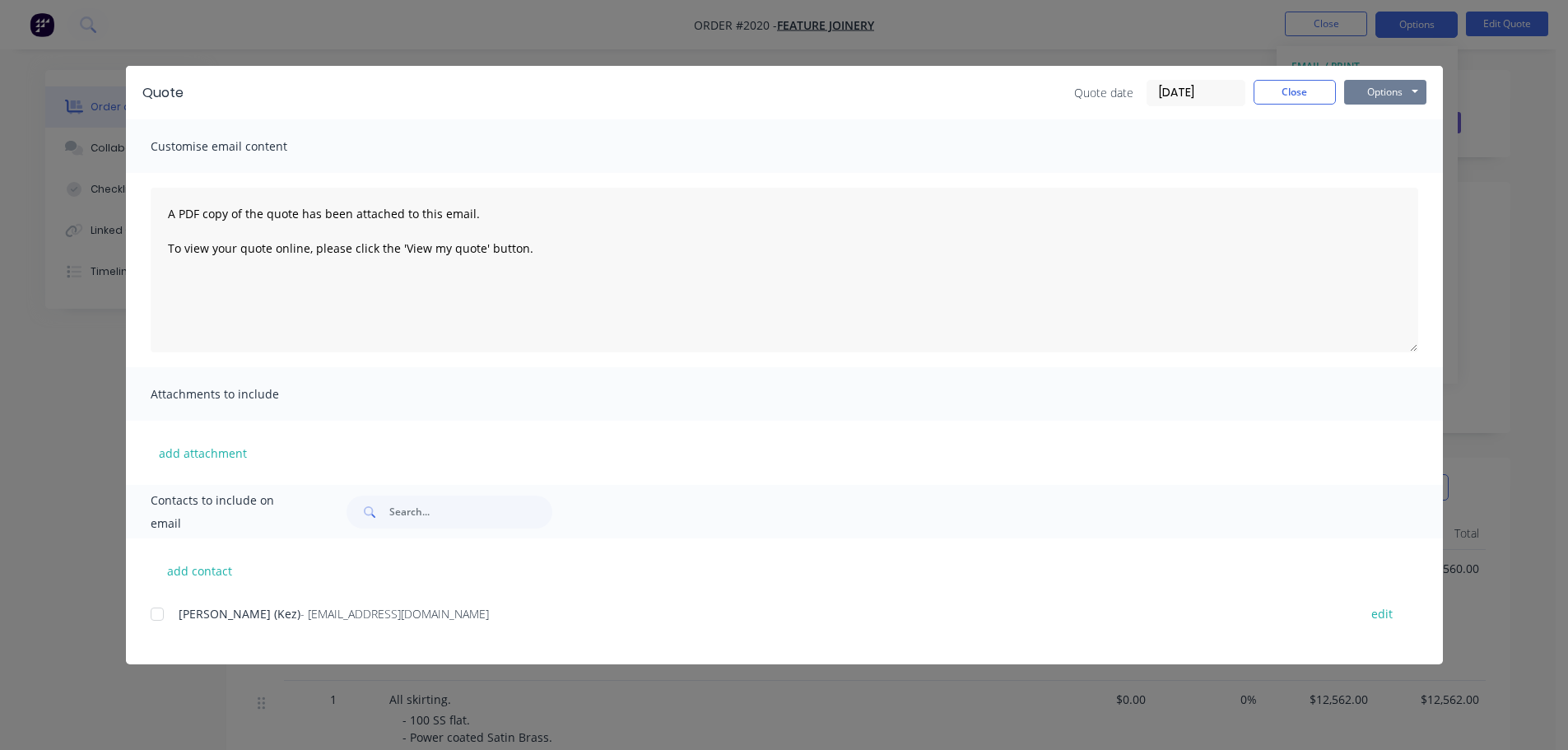
click at [1419, 88] on button "Options" at bounding box center [1386, 92] width 83 height 25
click at [1399, 144] on button "Print" at bounding box center [1397, 149] width 105 height 28
